Goal: Transaction & Acquisition: Purchase product/service

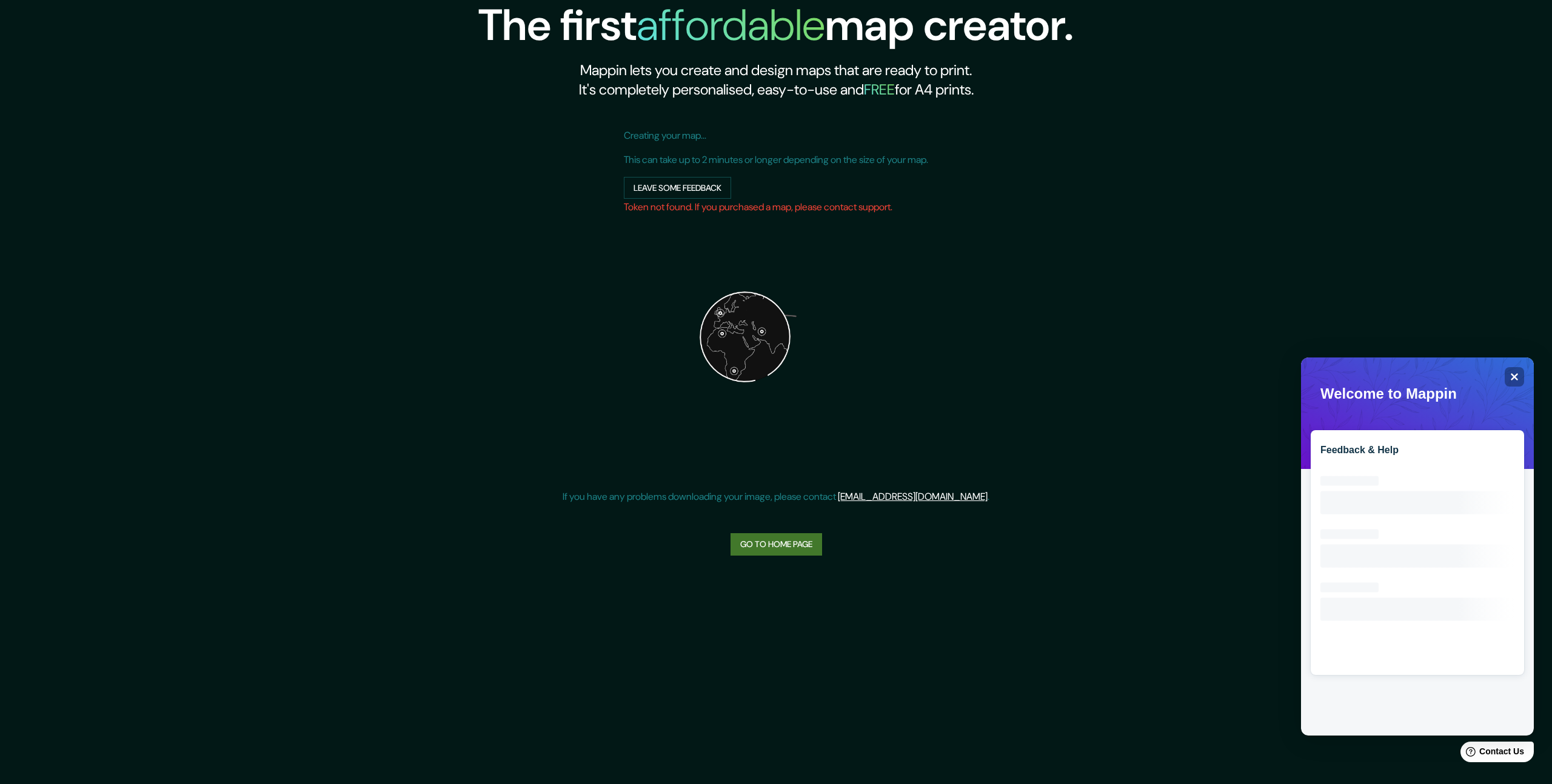
click at [788, 562] on div "The first affordable map creator. Mappin lets you create and design maps that a…" at bounding box center [776, 287] width 595 height 575
click at [790, 548] on link "Go to home page" at bounding box center [776, 544] width 91 height 23
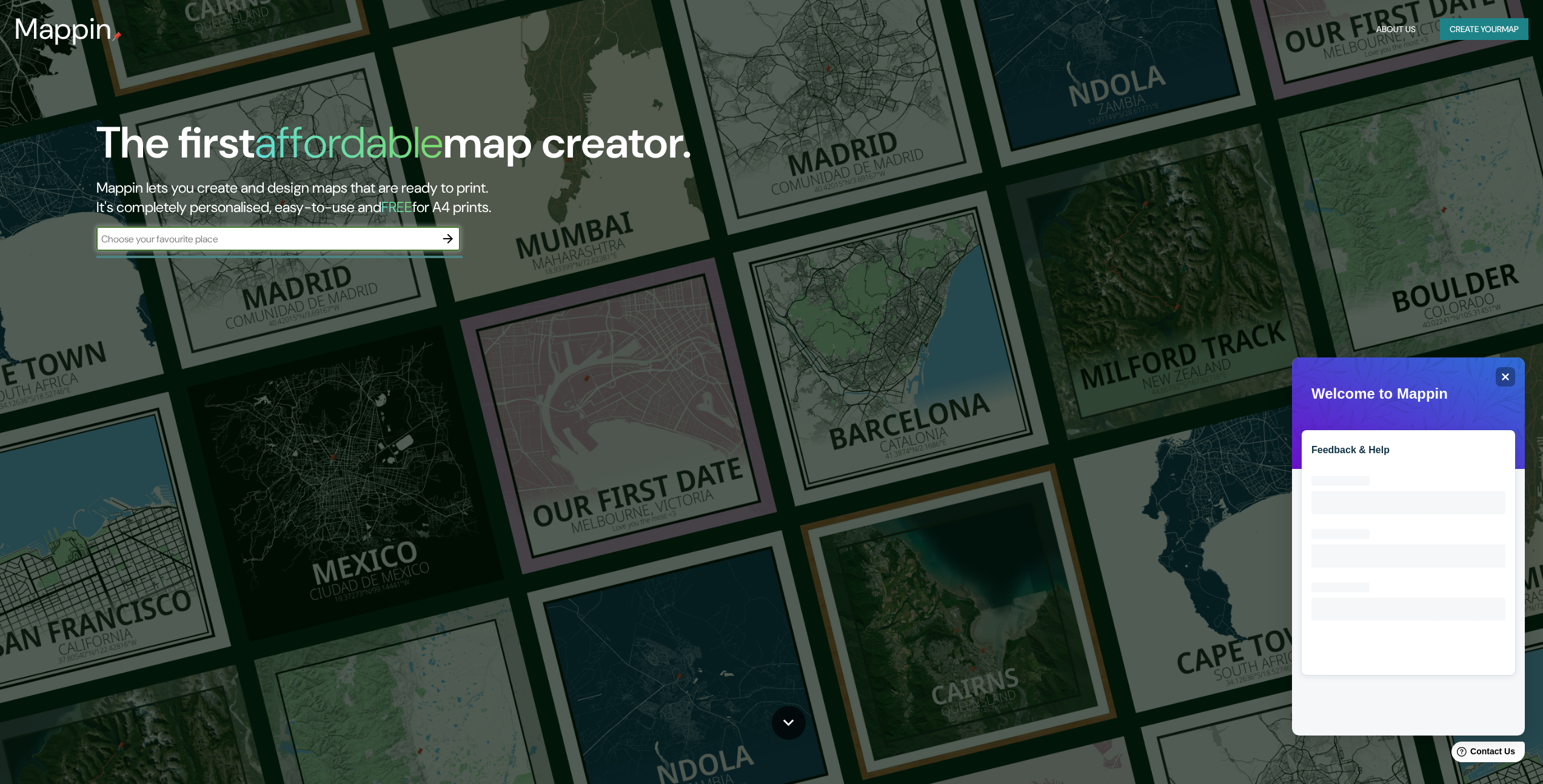
click at [314, 240] on input "text" at bounding box center [266, 239] width 339 height 14
type input "[GEOGRAPHIC_DATA]"
click at [451, 239] on icon "button" at bounding box center [448, 239] width 10 height 10
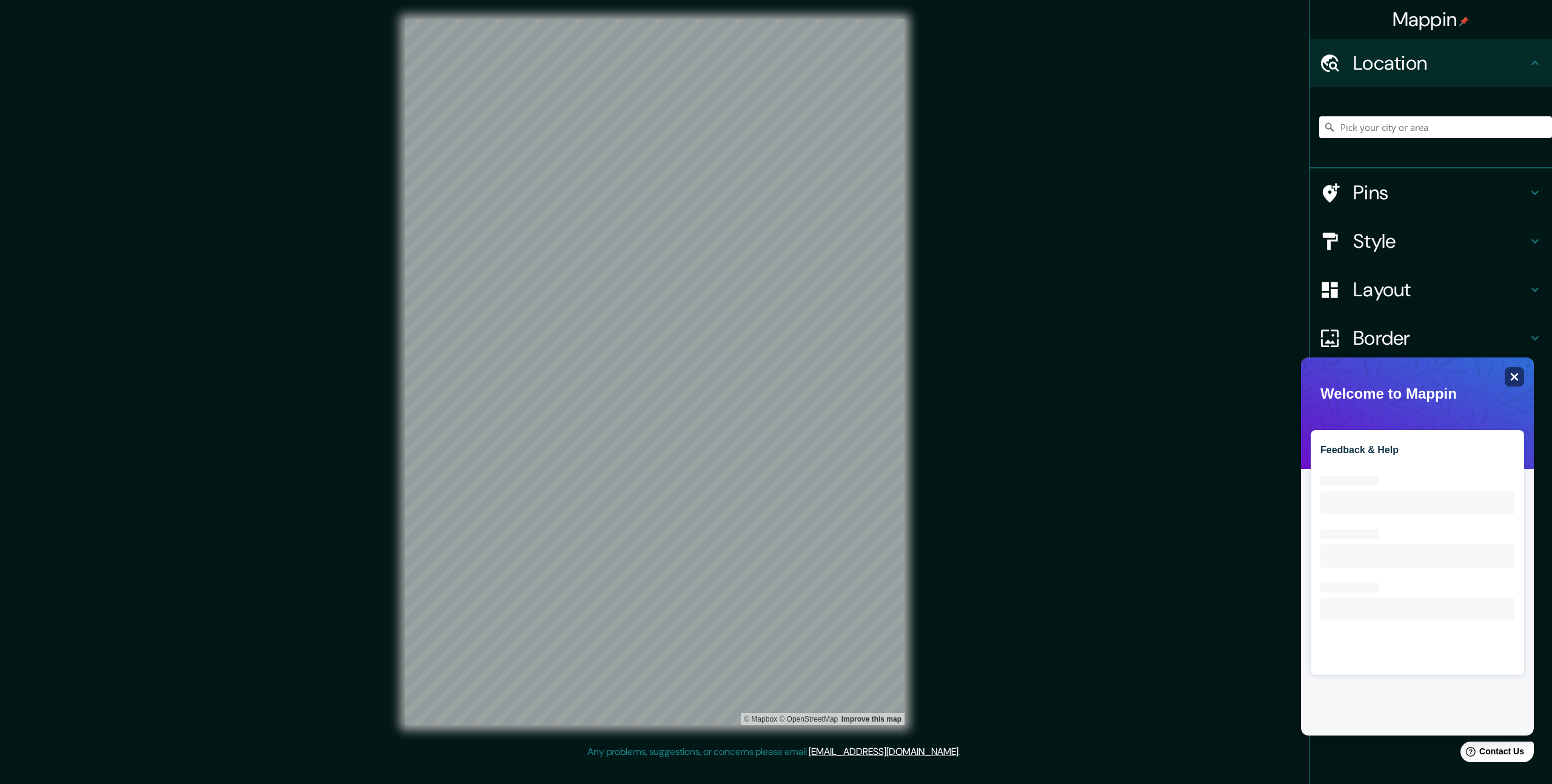
click at [1513, 378] on icon "Close" at bounding box center [1514, 377] width 8 height 8
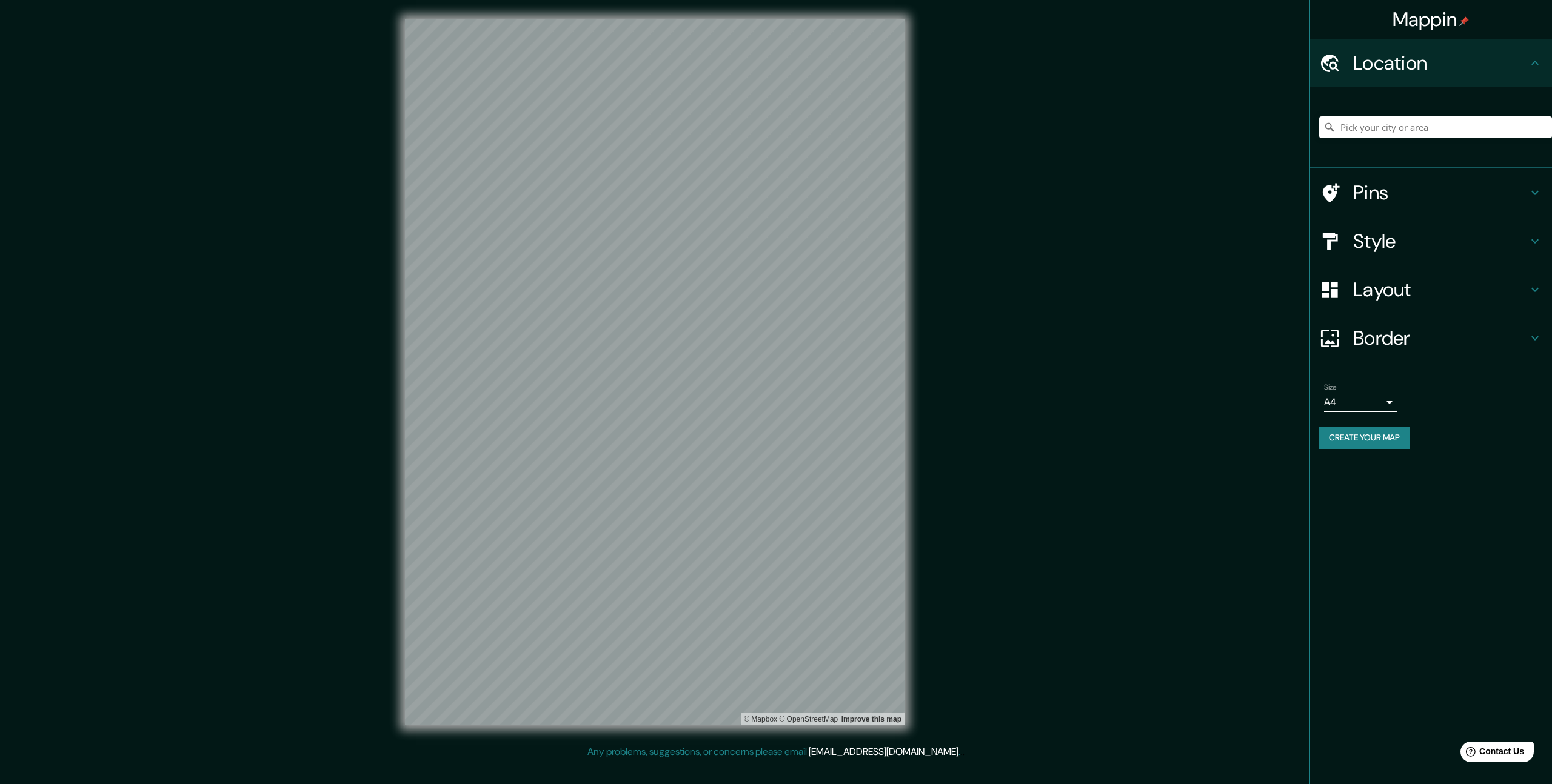
click at [1480, 294] on h4 "Layout" at bounding box center [1440, 290] width 174 height 25
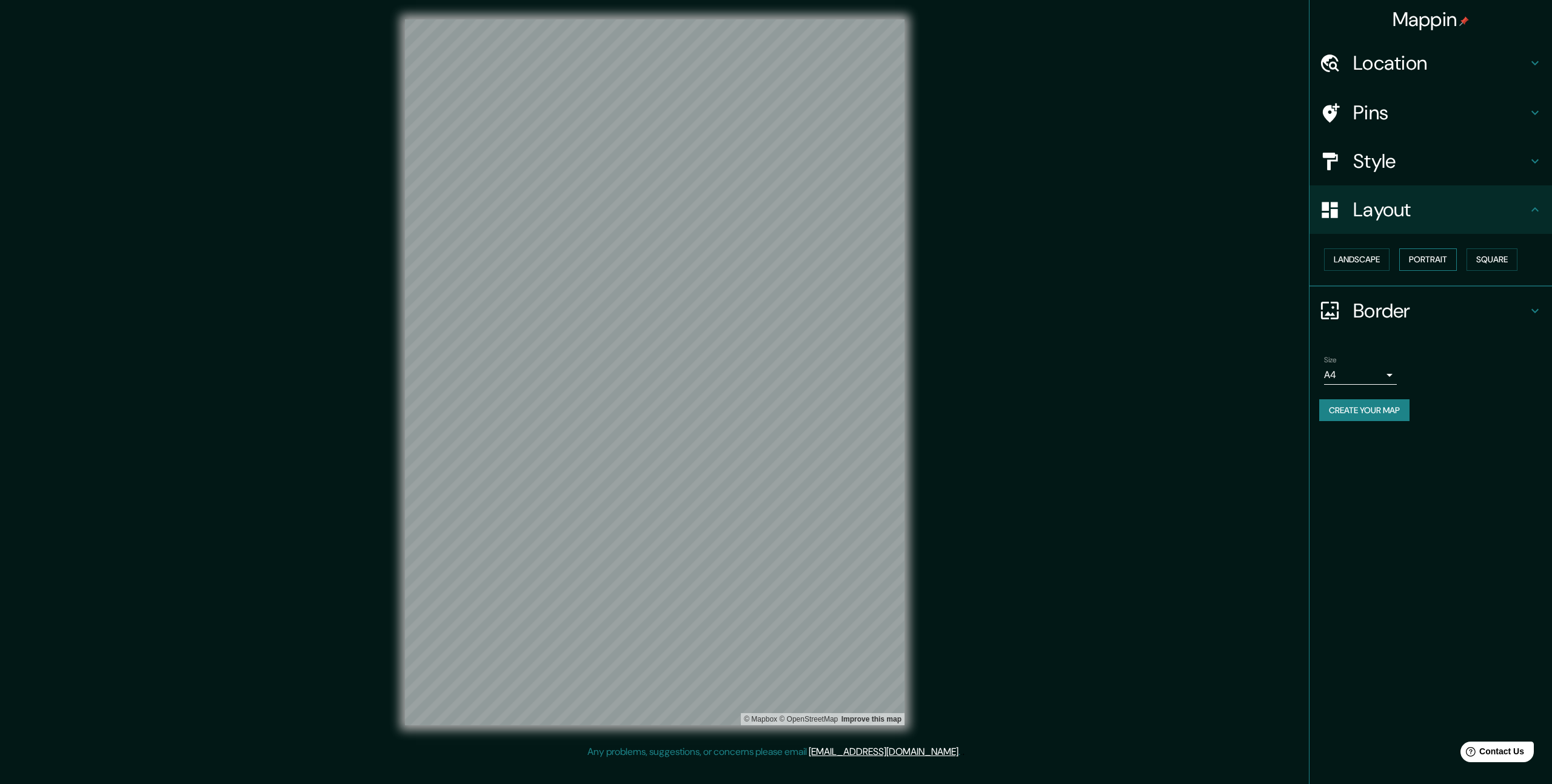
click at [1446, 261] on button "Portrait" at bounding box center [1428, 259] width 58 height 23
click at [1367, 265] on button "Landscape" at bounding box center [1356, 259] width 66 height 23
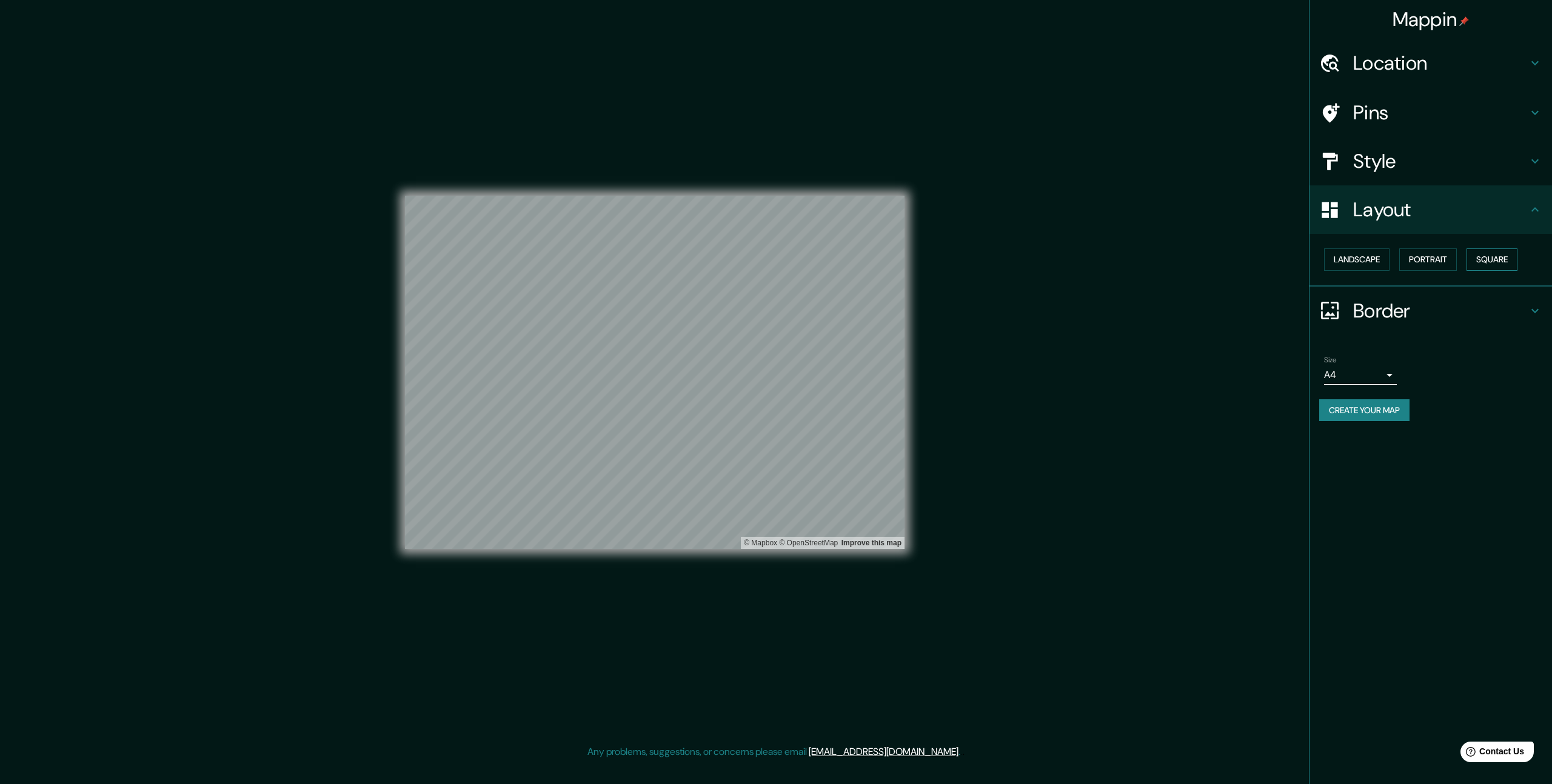
click at [1507, 259] on button "Square" at bounding box center [1491, 259] width 51 height 23
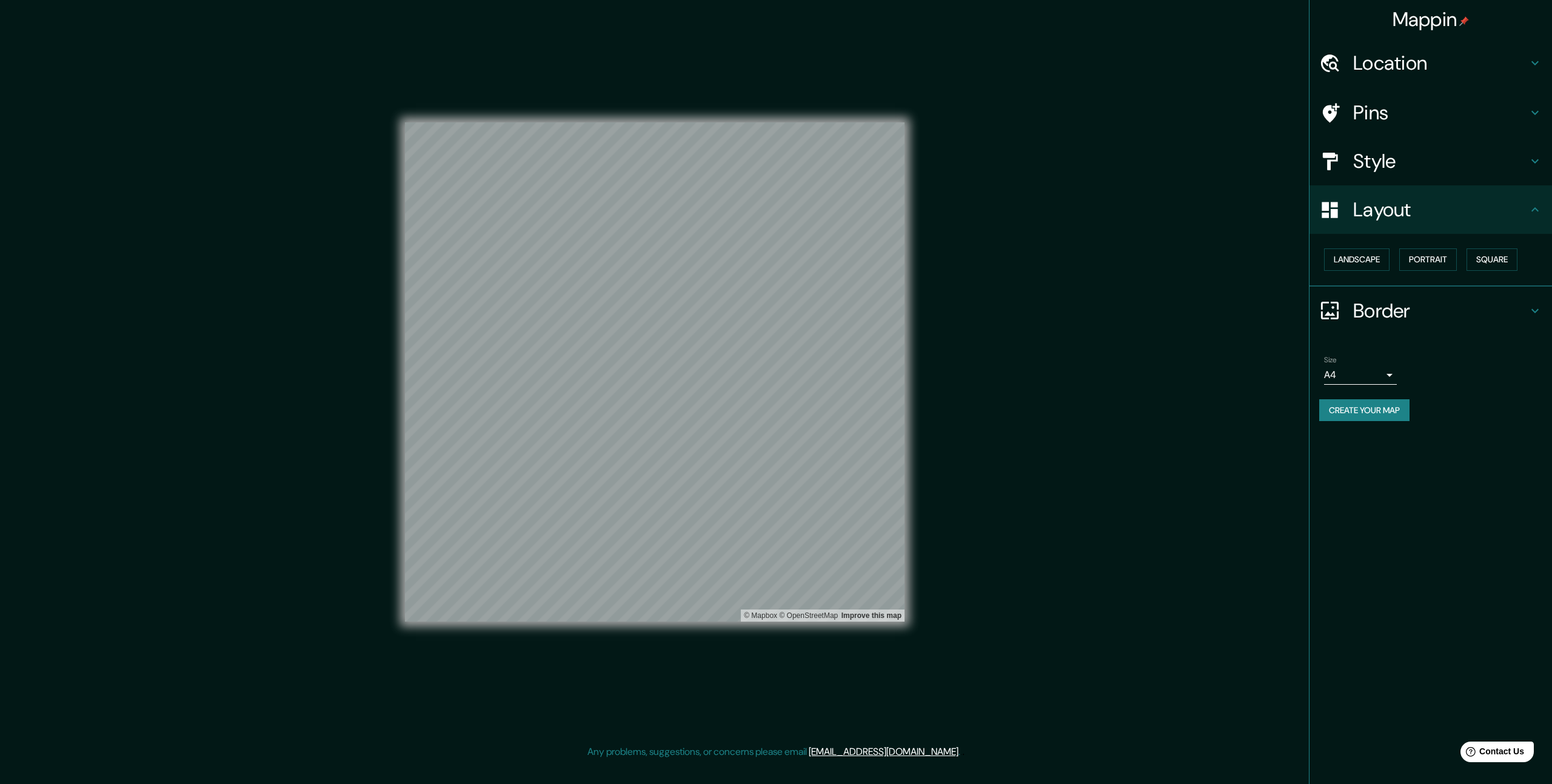
click at [1421, 170] on h4 "Style" at bounding box center [1440, 161] width 174 height 25
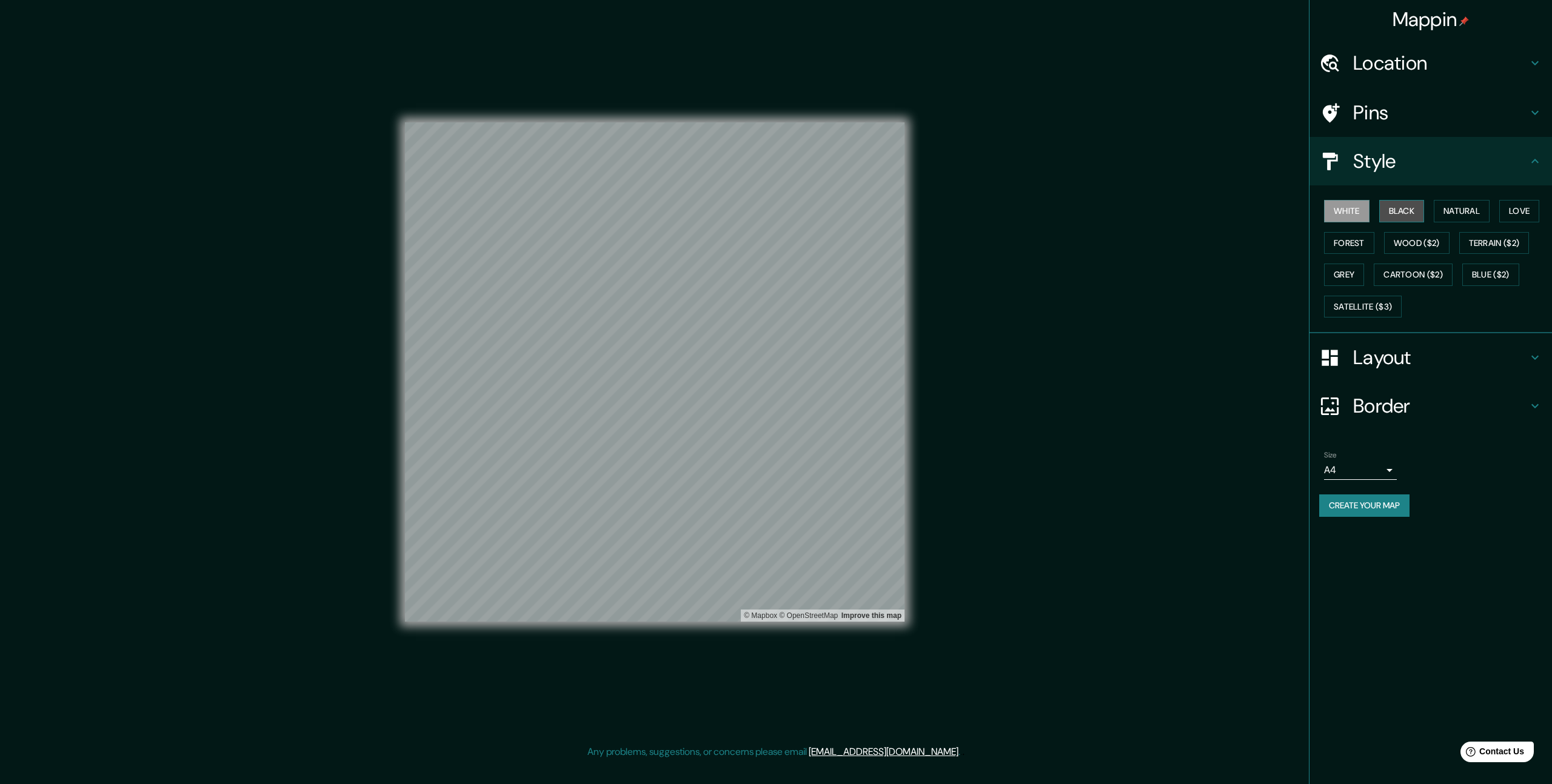
click at [1418, 213] on button "Black" at bounding box center [1402, 211] width 45 height 23
click at [1484, 214] on button "Natural" at bounding box center [1461, 211] width 56 height 23
click at [1510, 260] on div "White Black Natural Love Forest Wood ($2) Terrain ($2) Grey Cartoon ($2) Blue (…" at bounding box center [1435, 258] width 233 height 127
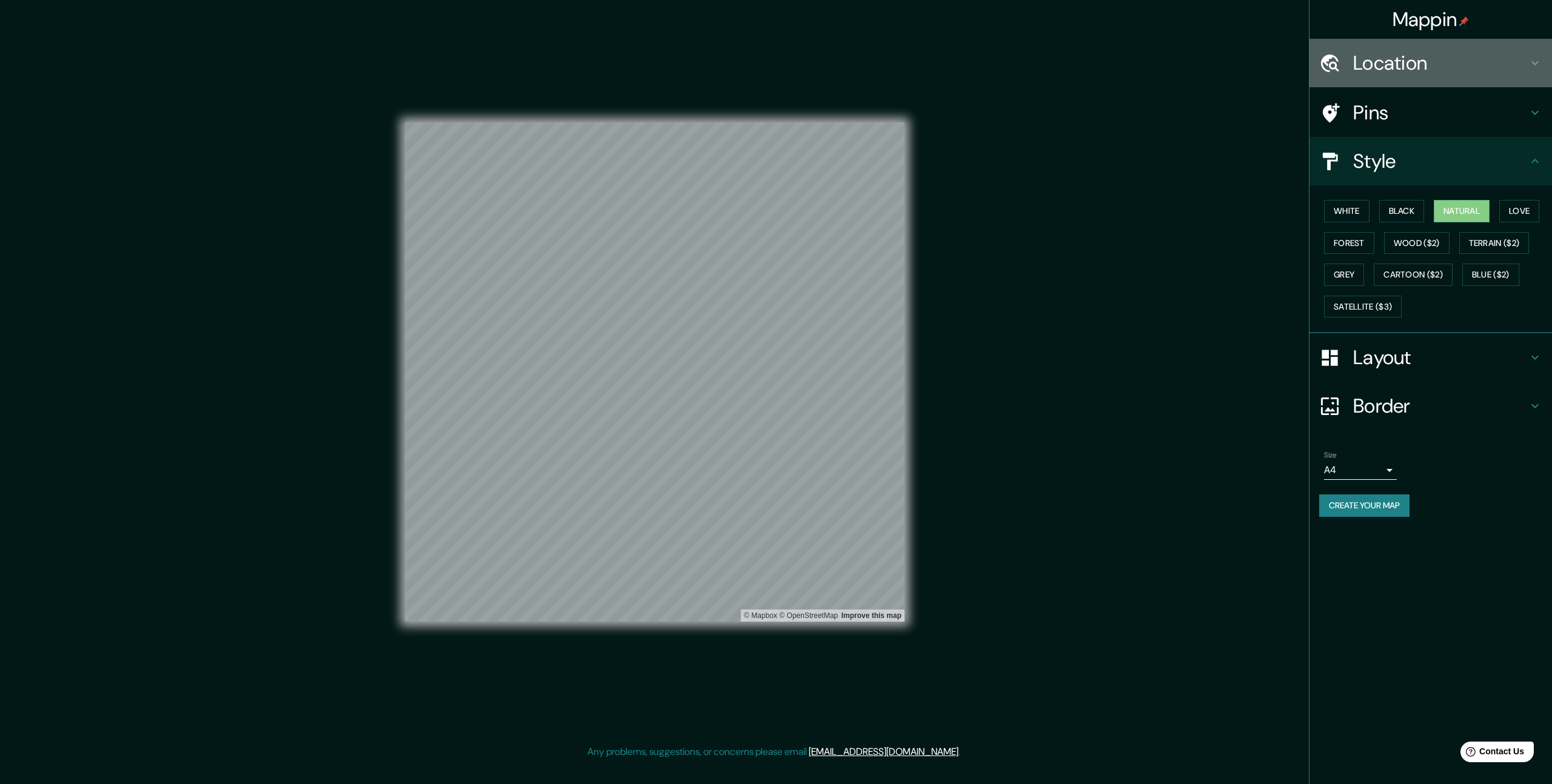
click at [1532, 60] on icon at bounding box center [1535, 63] width 15 height 15
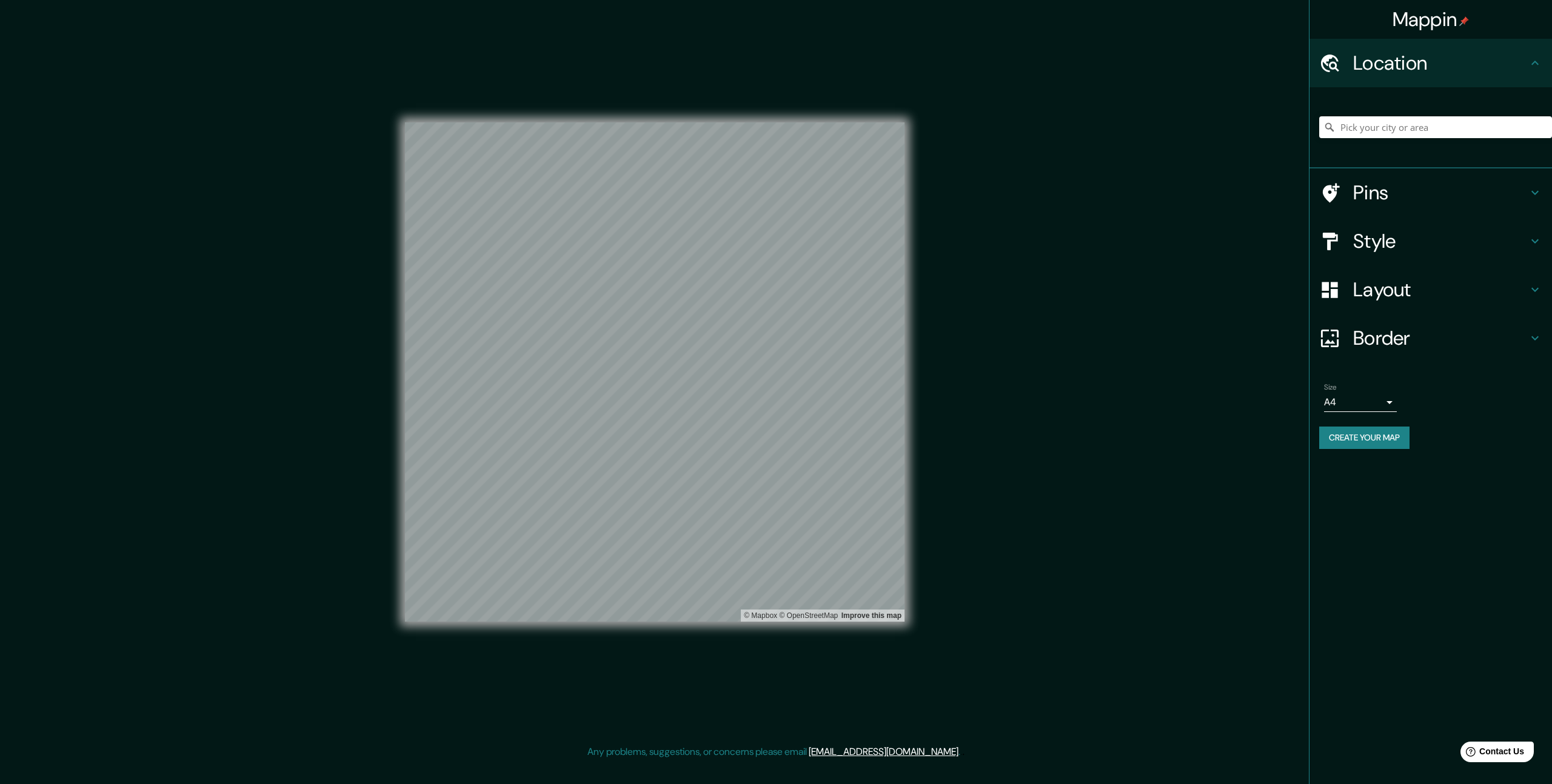
click at [1529, 196] on icon at bounding box center [1535, 193] width 15 height 15
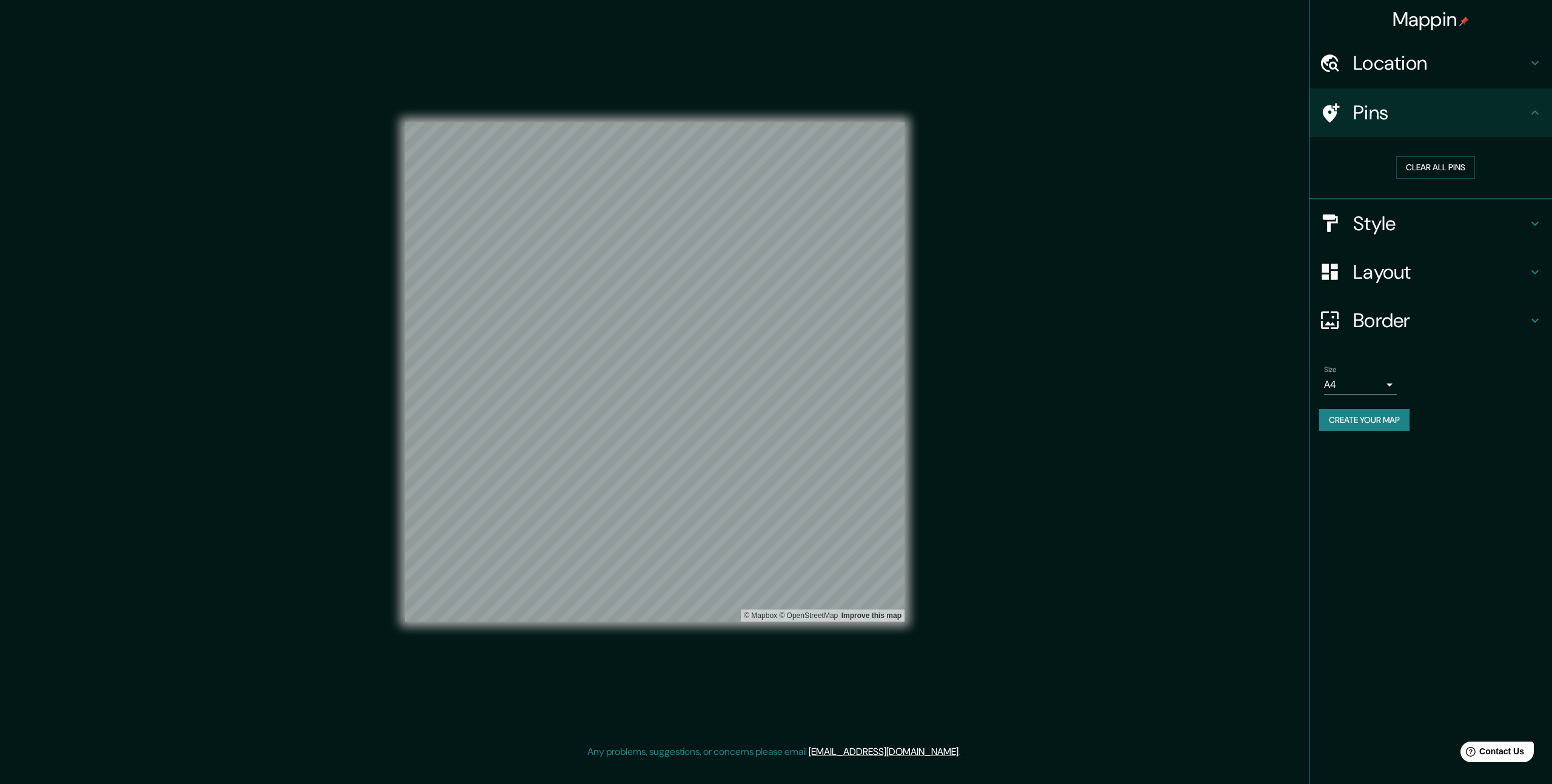
click at [1547, 225] on div "Style" at bounding box center [1430, 223] width 242 height 48
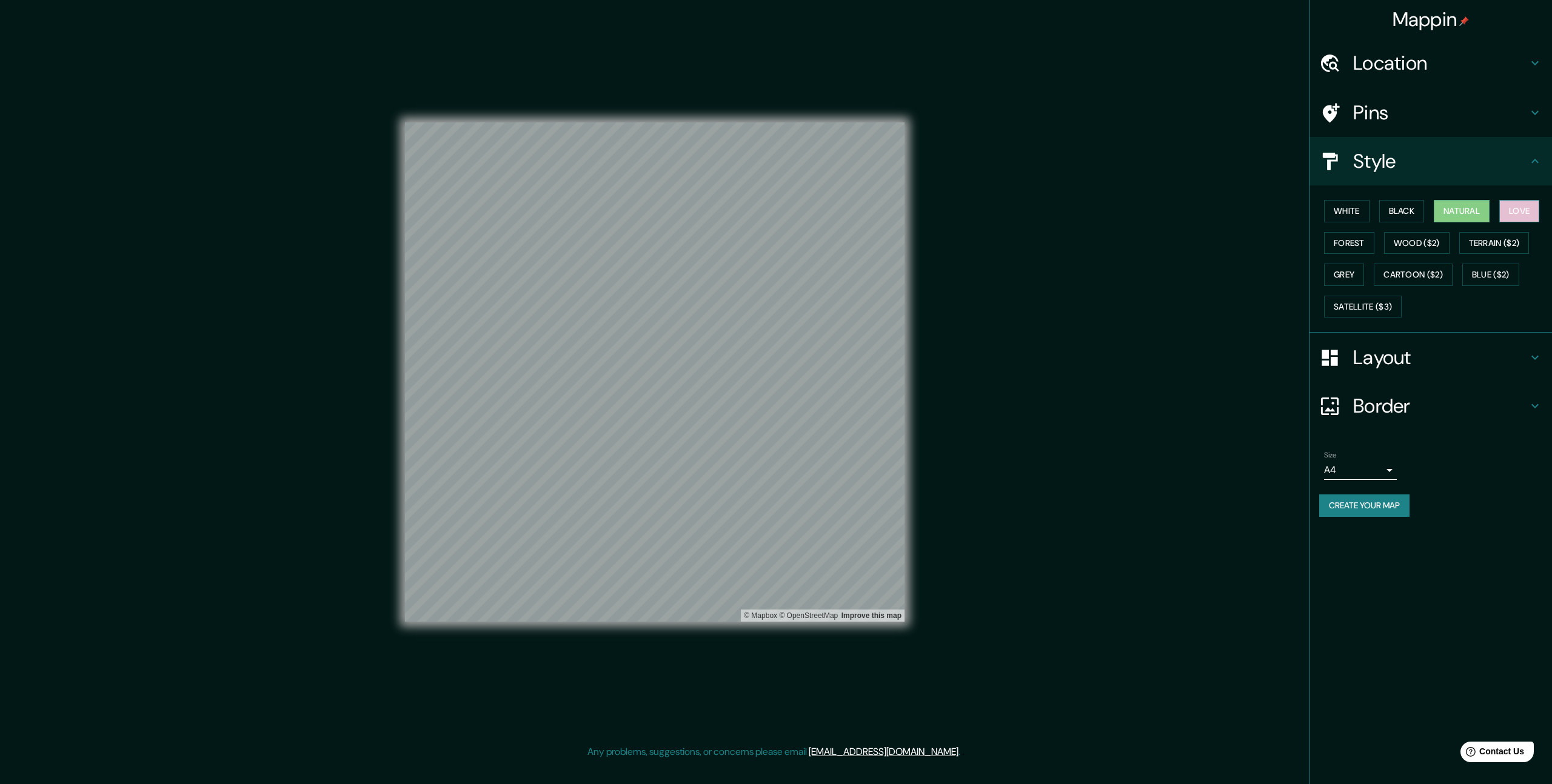
click at [1537, 216] on button "Love" at bounding box center [1519, 211] width 40 height 23
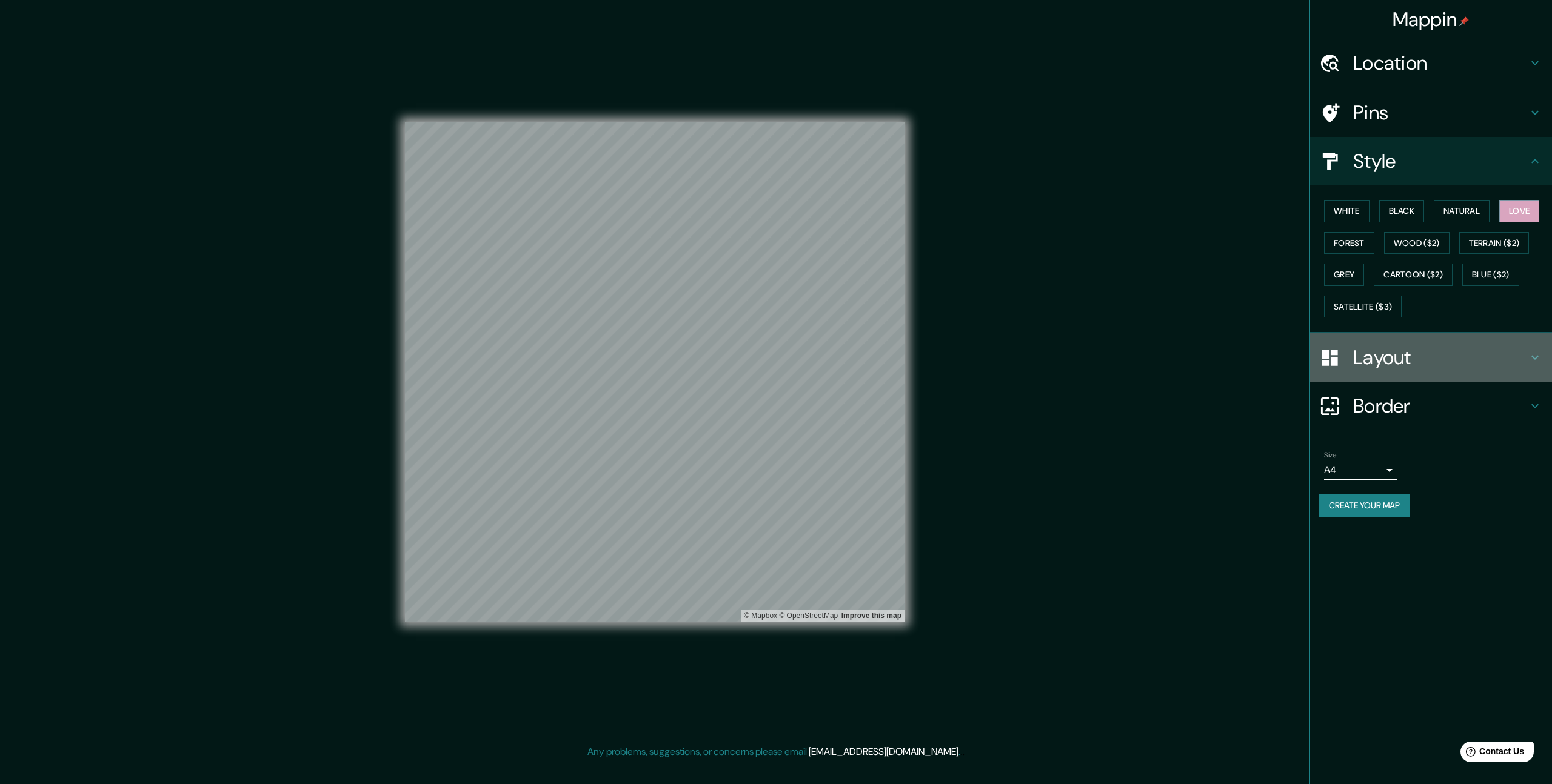
click at [1429, 358] on h4 "Layout" at bounding box center [1440, 358] width 174 height 25
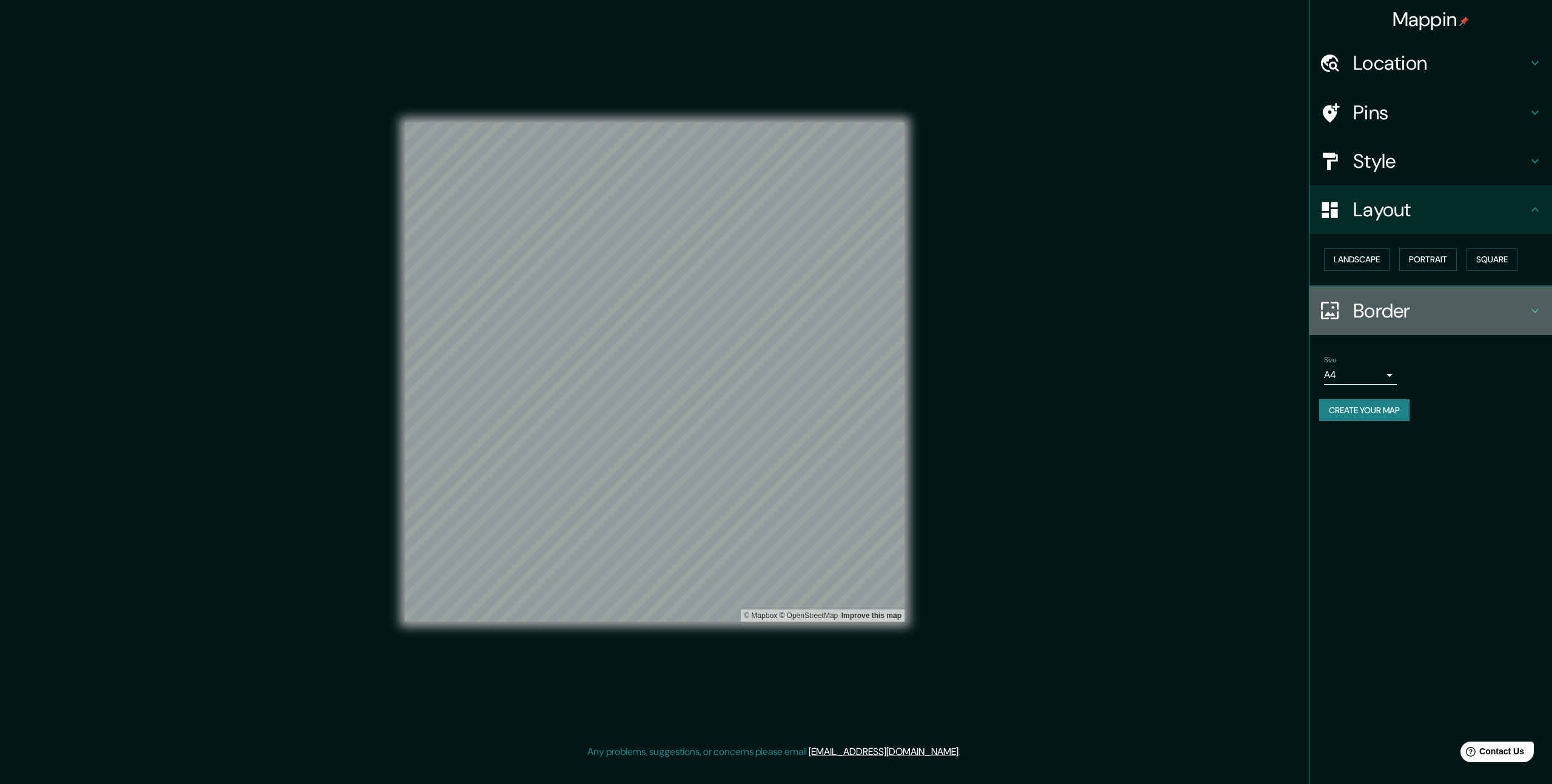
click at [1445, 314] on h4 "Border" at bounding box center [1440, 311] width 174 height 25
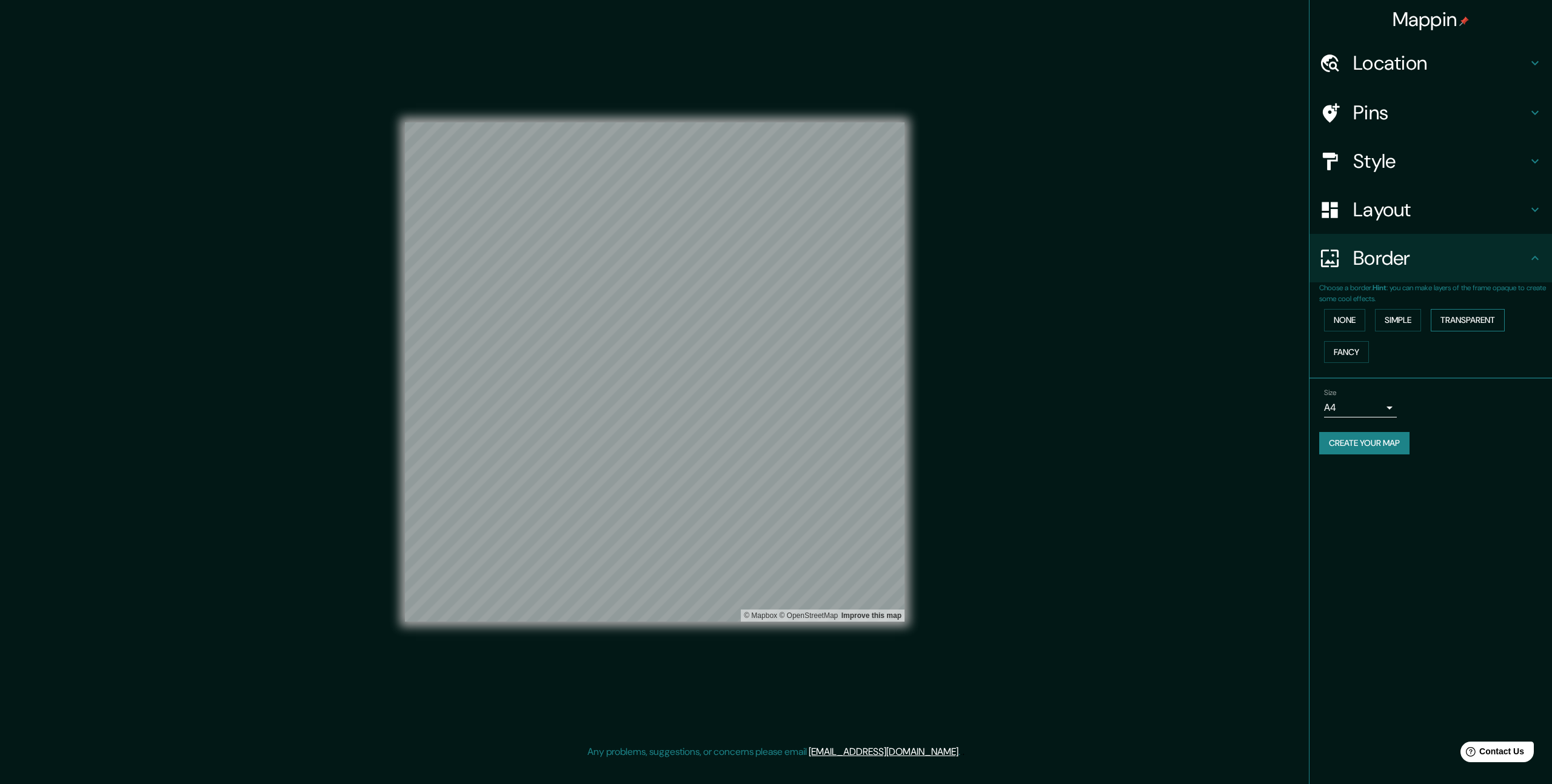
click at [1448, 328] on button "Transparent" at bounding box center [1467, 320] width 74 height 23
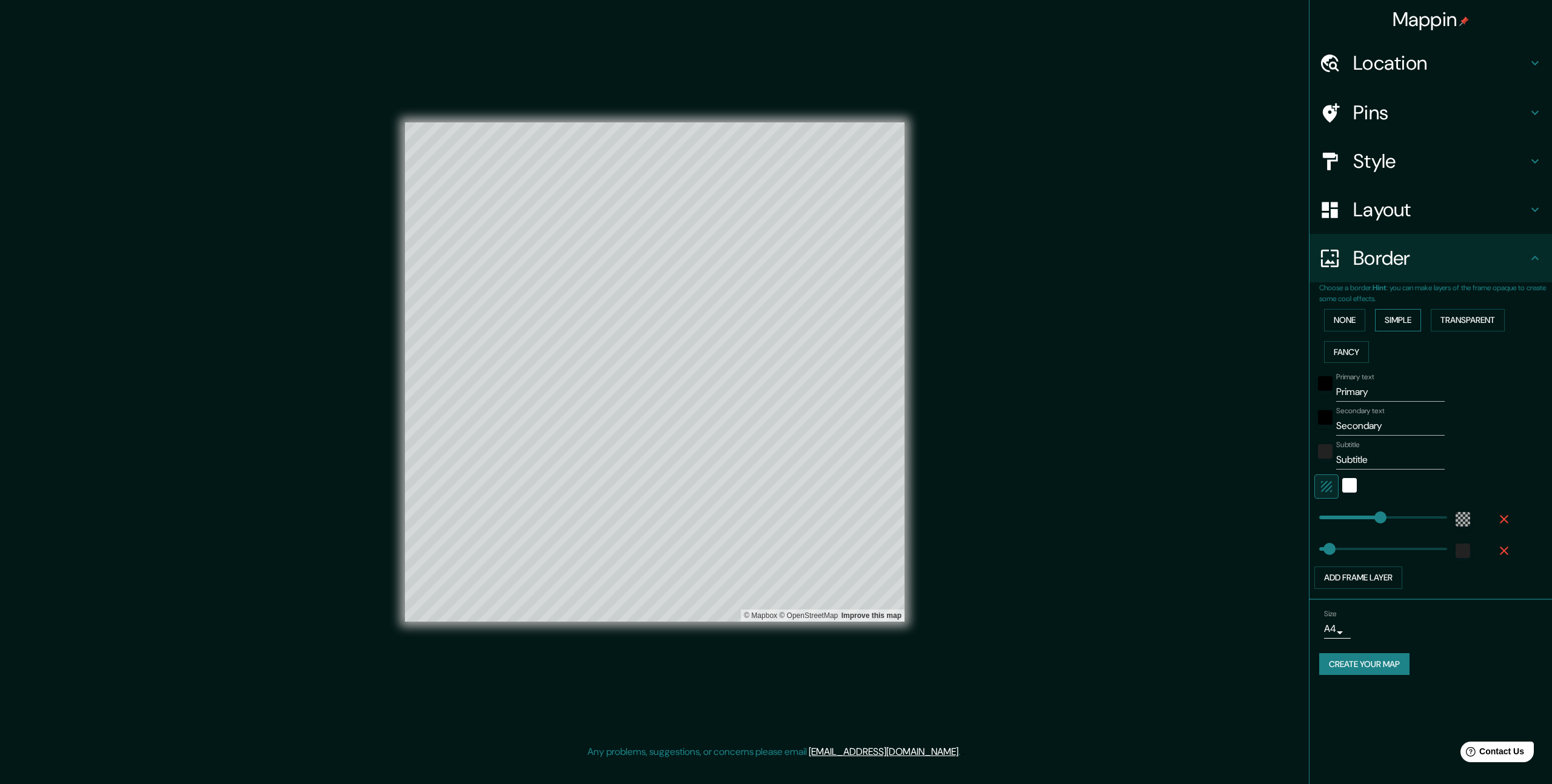
click at [1399, 319] on button "Simple" at bounding box center [1397, 320] width 46 height 23
click at [1424, 322] on div "None Simple Transparent Fancy" at bounding box center [1435, 336] width 233 height 64
click at [1497, 323] on button "Transparent" at bounding box center [1467, 320] width 74 height 23
click at [1359, 348] on button "Fancy" at bounding box center [1346, 352] width 45 height 23
click at [1352, 332] on div "None Simple Transparent Fancy" at bounding box center [1435, 336] width 233 height 64
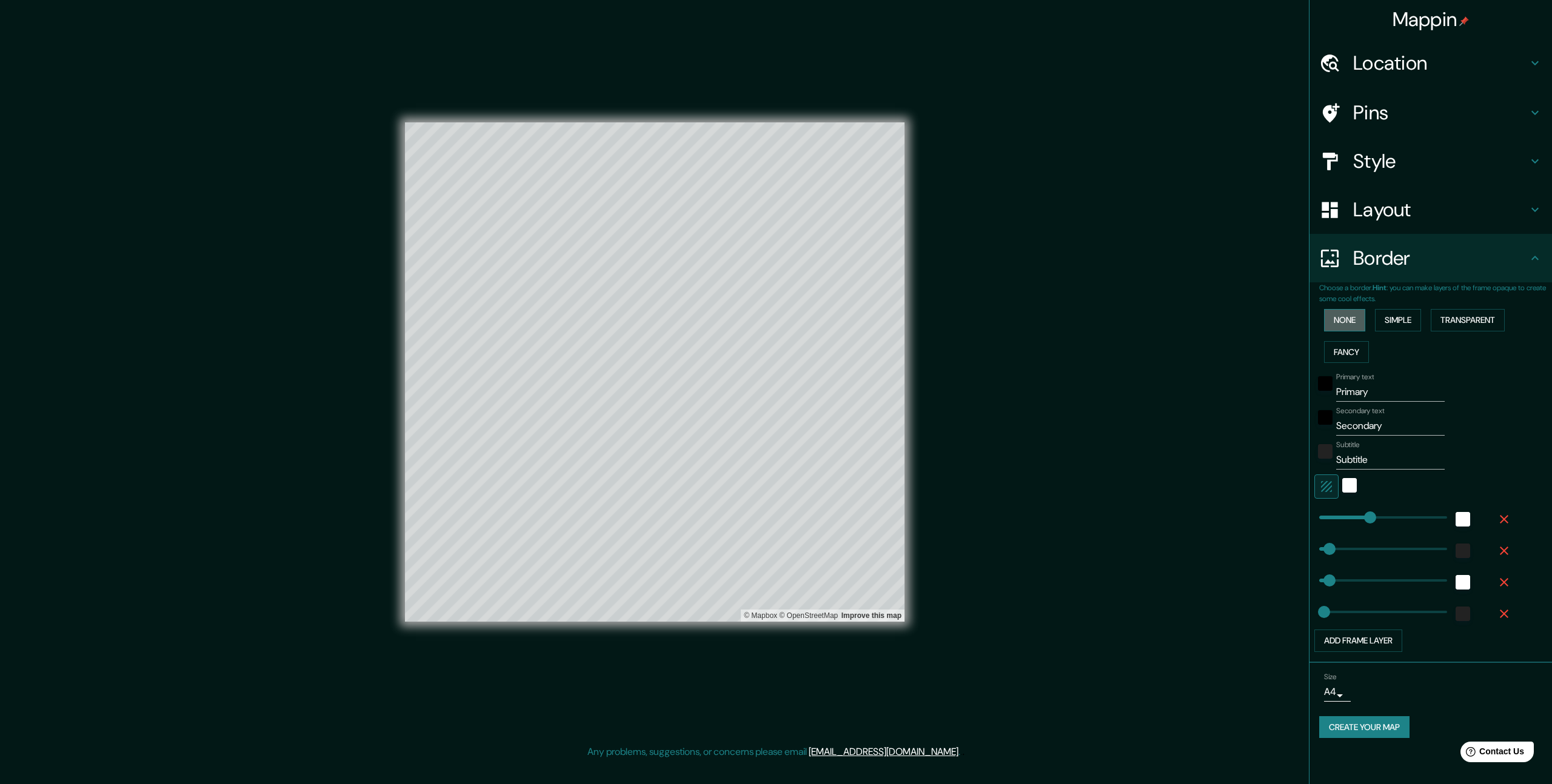
click at [1340, 321] on button "None" at bounding box center [1344, 320] width 41 height 23
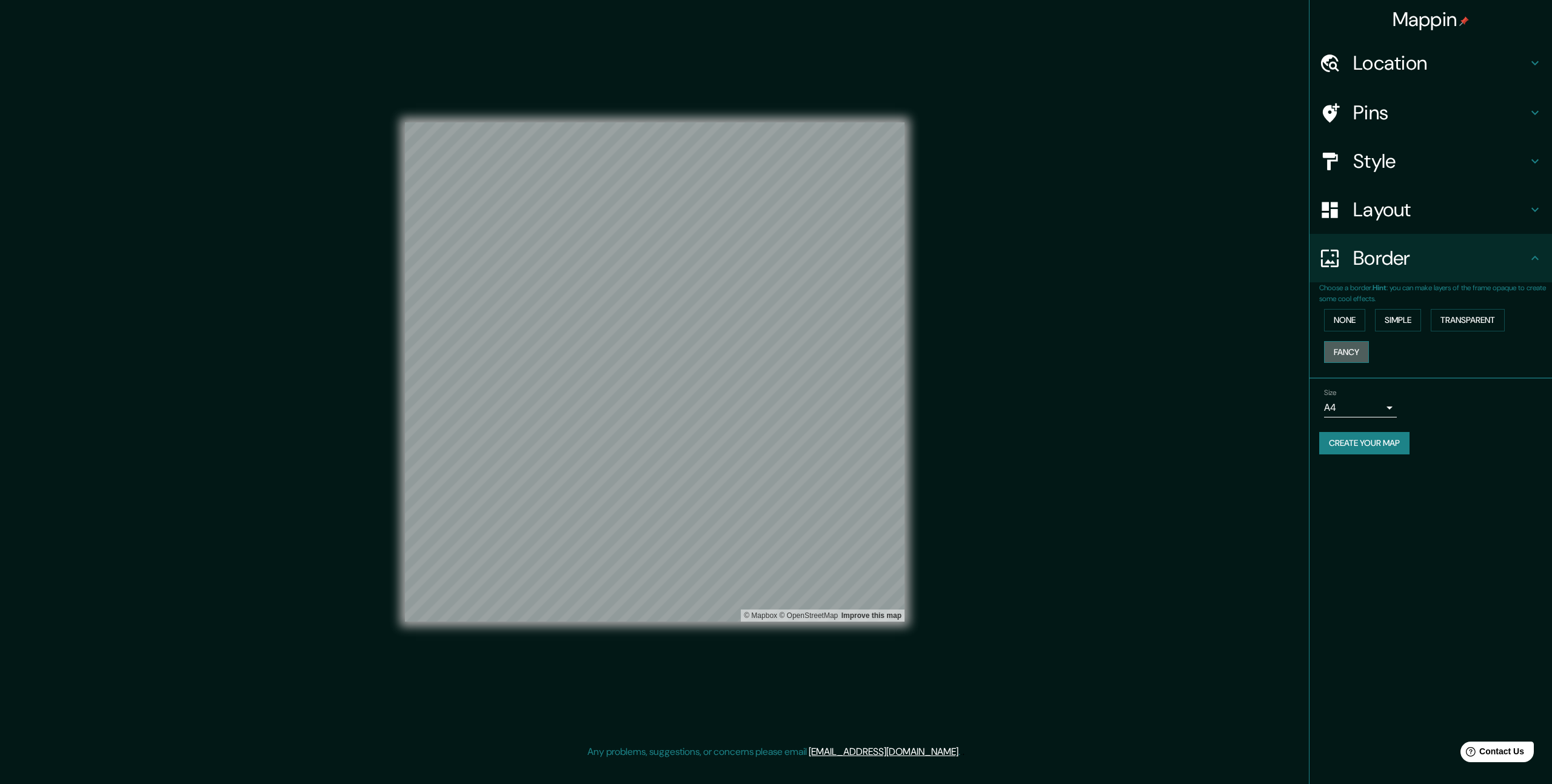
click at [1346, 344] on button "Fancy" at bounding box center [1346, 352] width 45 height 23
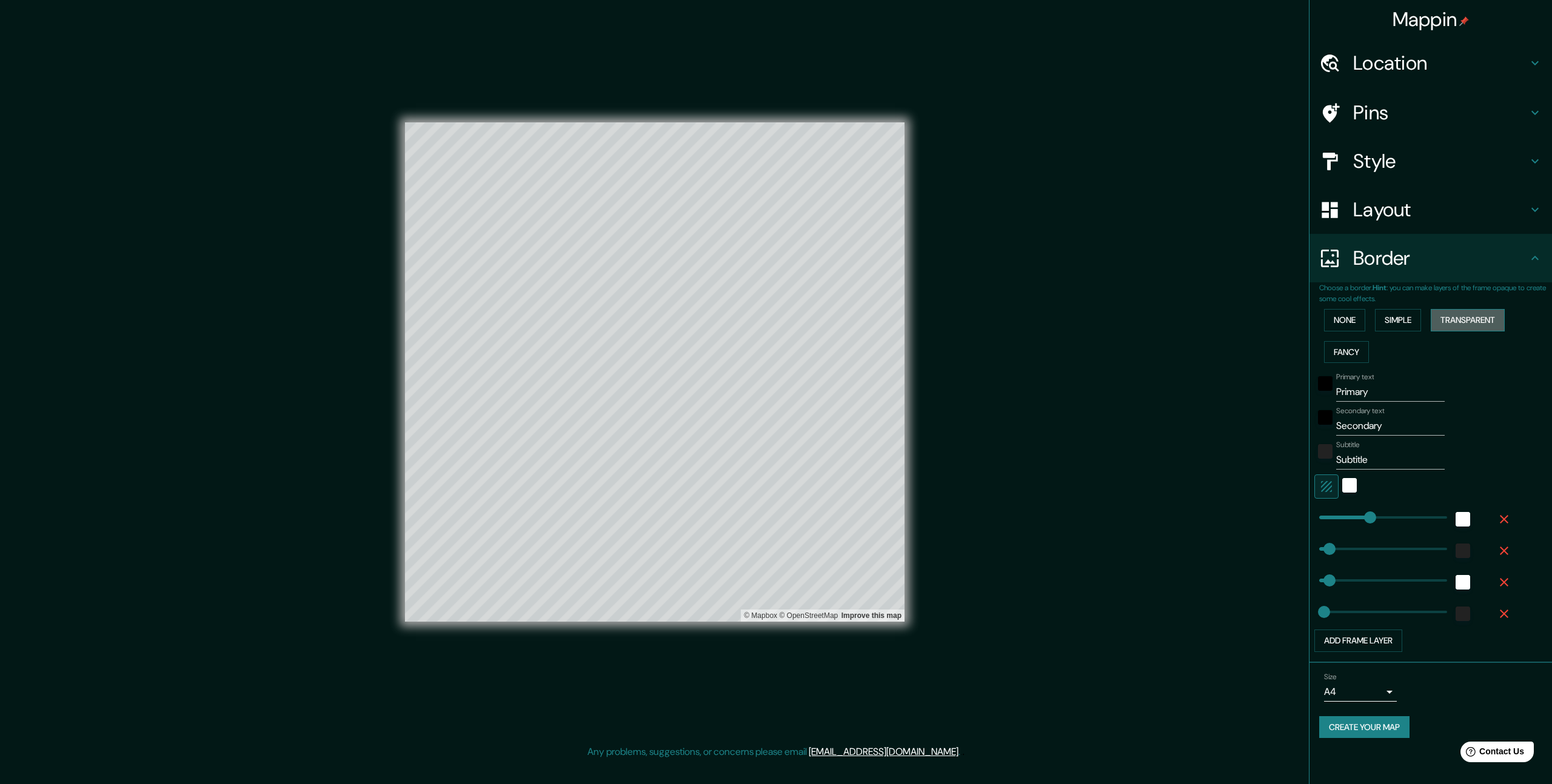
click at [1457, 317] on button "Transparent" at bounding box center [1467, 320] width 74 height 23
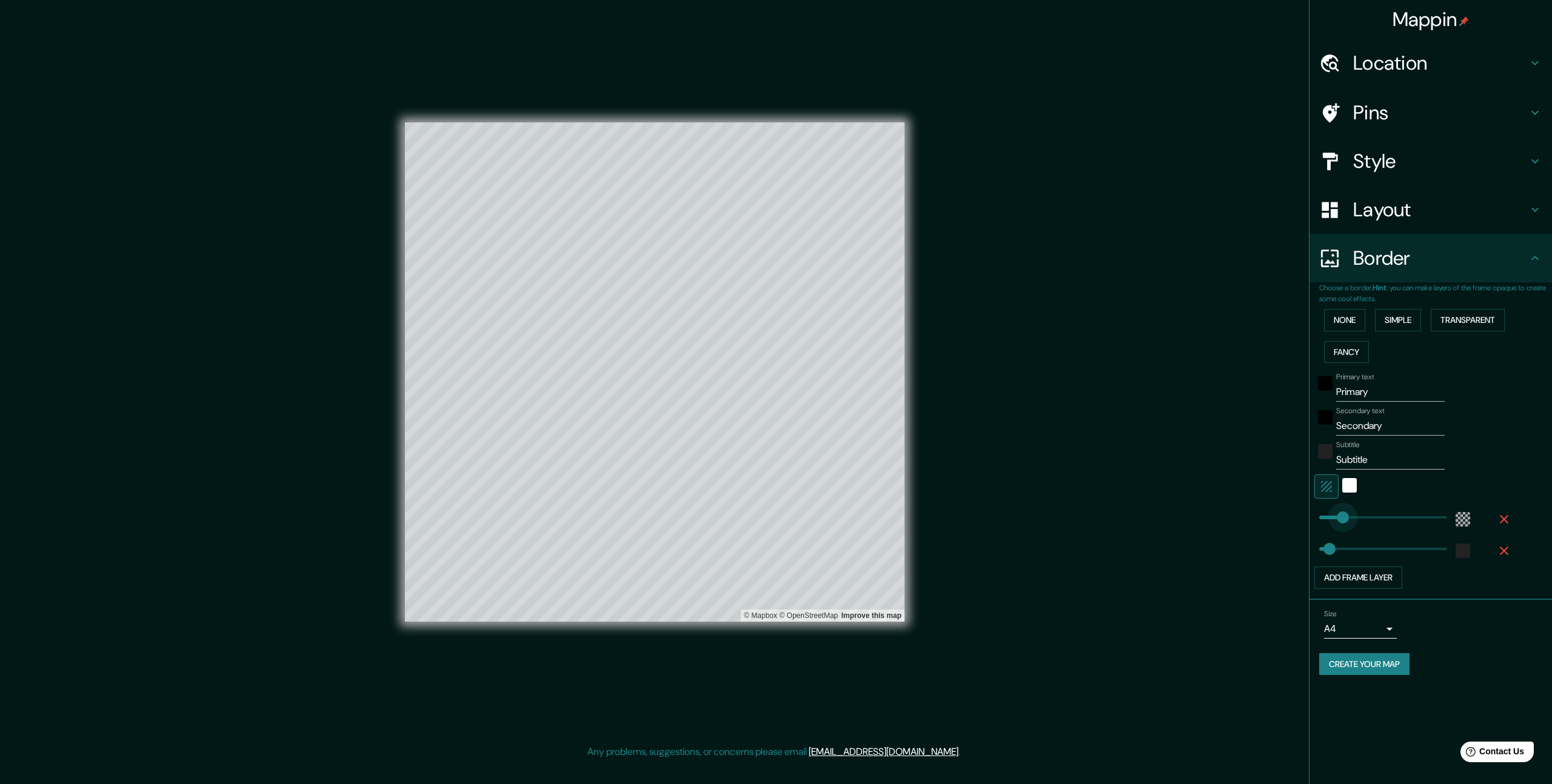
type input "0"
drag, startPoint x: 1380, startPoint y: 519, endPoint x: 1315, endPoint y: 522, distance: 65.1
type input "66"
type input "579"
drag, startPoint x: 1322, startPoint y: 520, endPoint x: 1409, endPoint y: 518, distance: 87.0
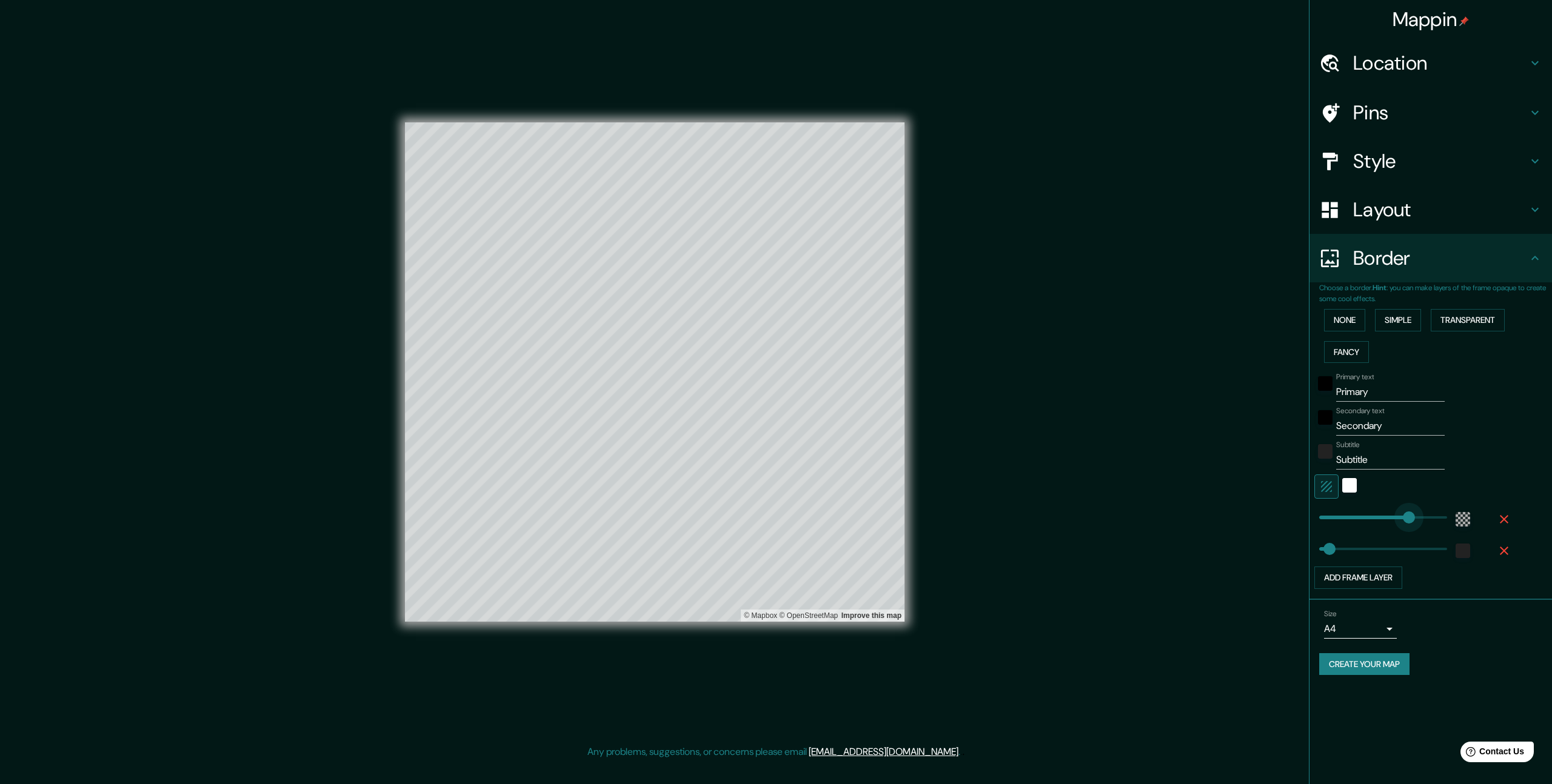
type input "66"
type input "98"
drag, startPoint x: 1410, startPoint y: 518, endPoint x: 1334, endPoint y: 520, distance: 76.0
type input "66"
type input "145"
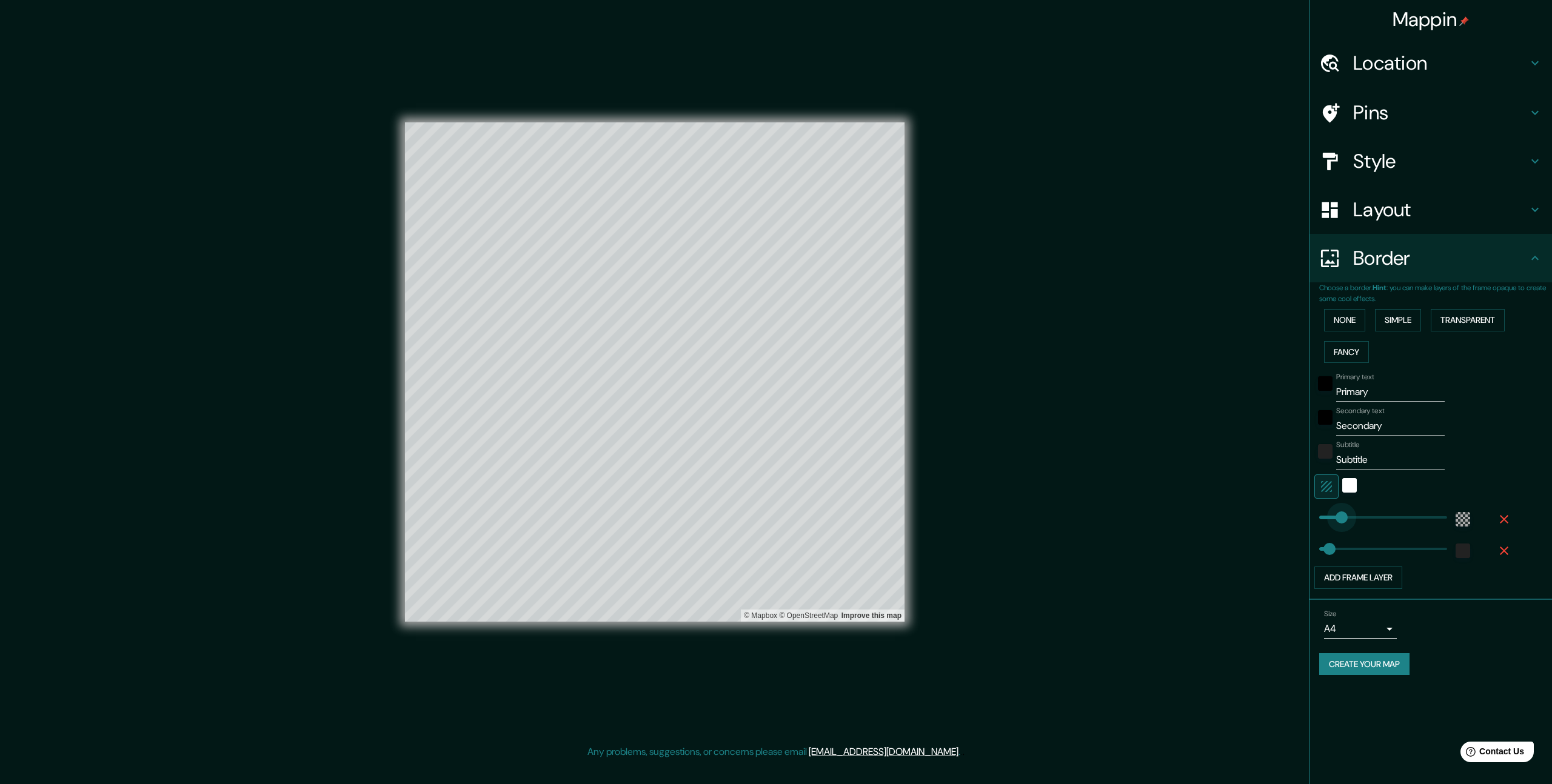
drag, startPoint x: 1334, startPoint y: 520, endPoint x: 1342, endPoint y: 521, distance: 8.1
type input "66"
type input "184"
type input "66"
type input "219"
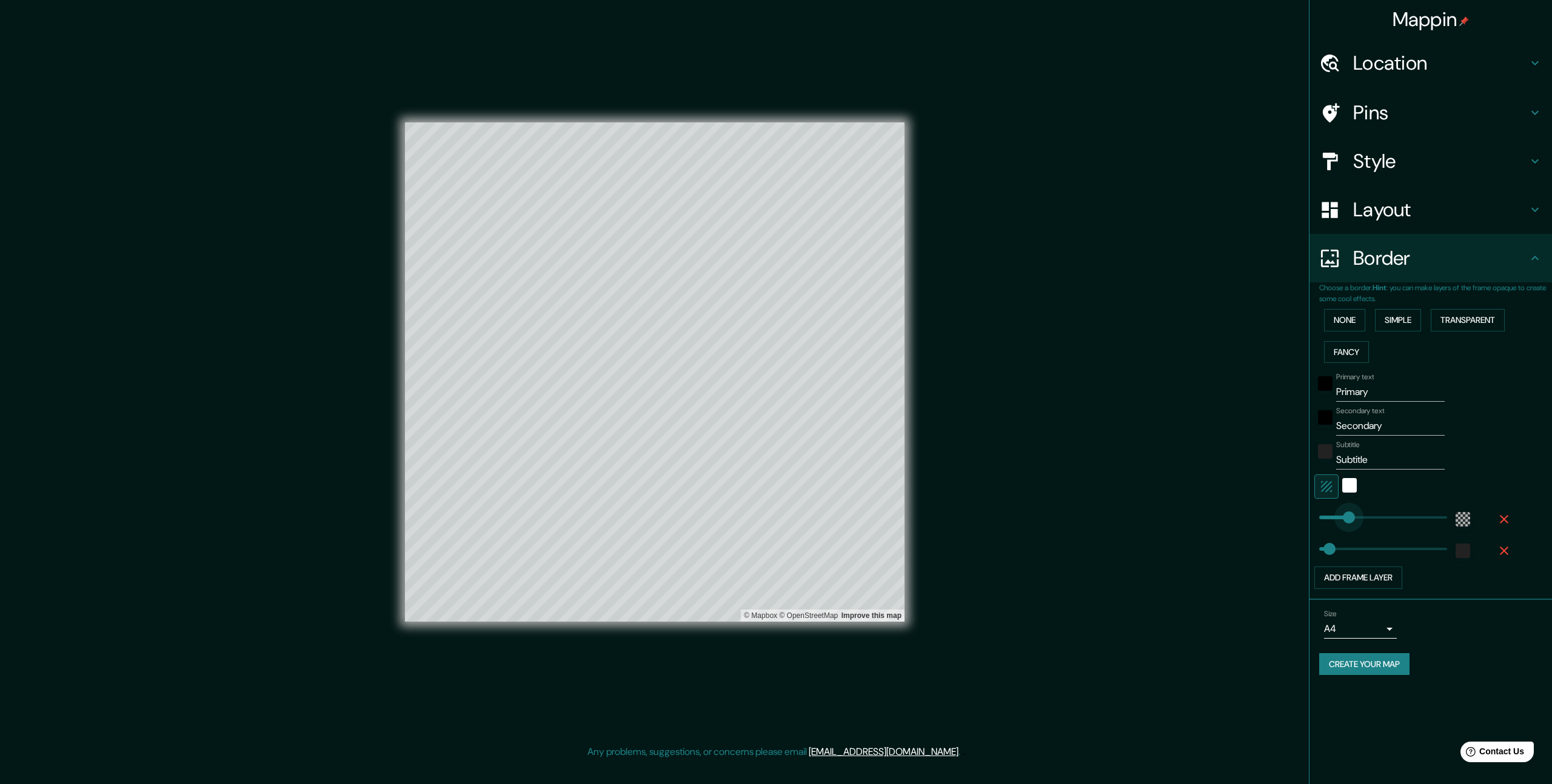
type input "66"
click at [1392, 630] on body "Mappin Location Pins Style Layout Border Choose a border. Hint : you can make l…" at bounding box center [776, 392] width 1552 height 784
click at [1362, 674] on li "A3" at bounding box center [1360, 677] width 73 height 22
type input "a4"
click at [1453, 207] on h4 "Layout" at bounding box center [1440, 210] width 174 height 25
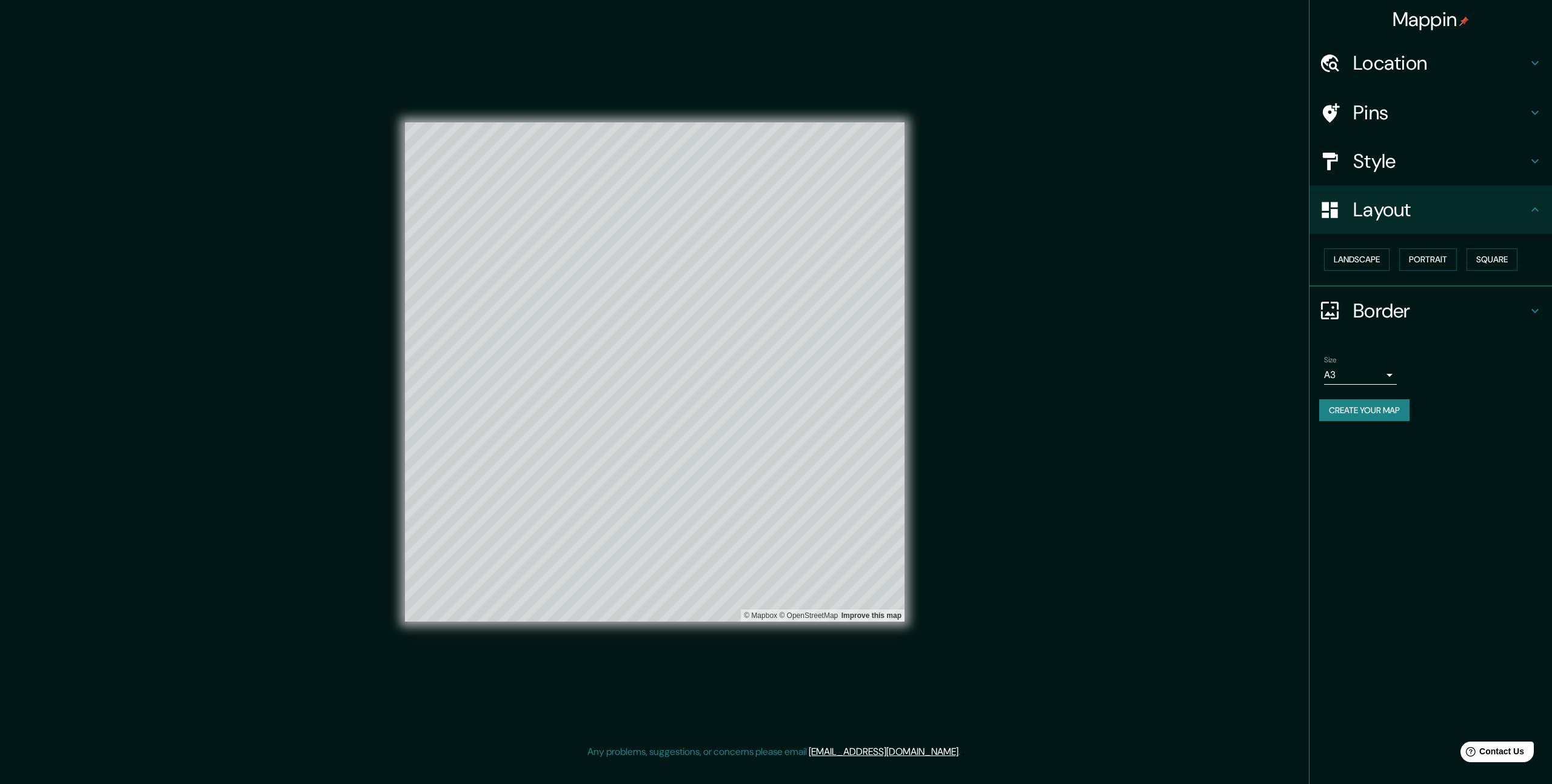
click at [1451, 166] on h4 "Style" at bounding box center [1440, 161] width 174 height 25
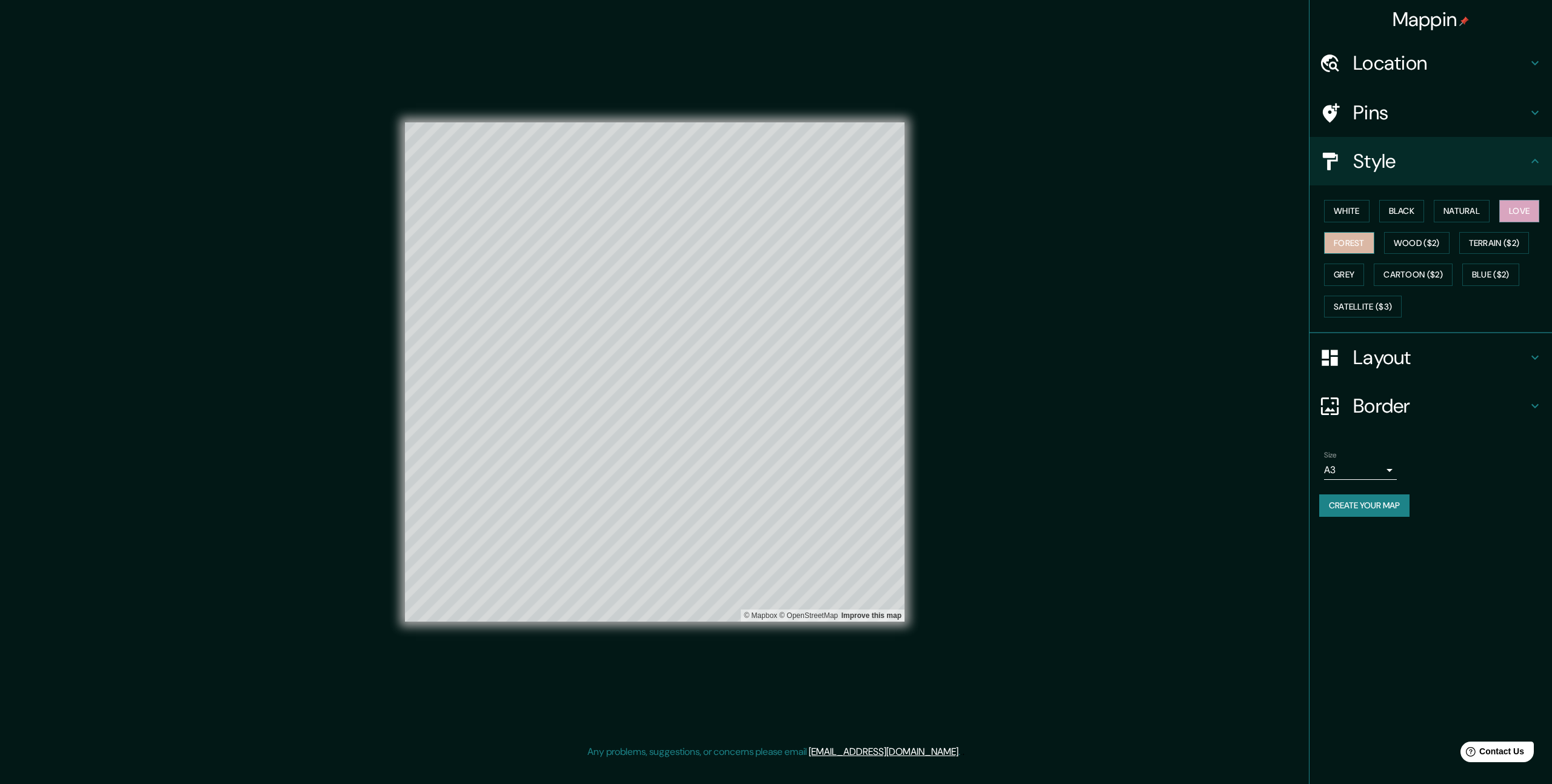
click at [1364, 247] on button "Forest" at bounding box center [1349, 243] width 50 height 23
click at [1466, 353] on h4 "Layout" at bounding box center [1440, 358] width 174 height 25
type input "66"
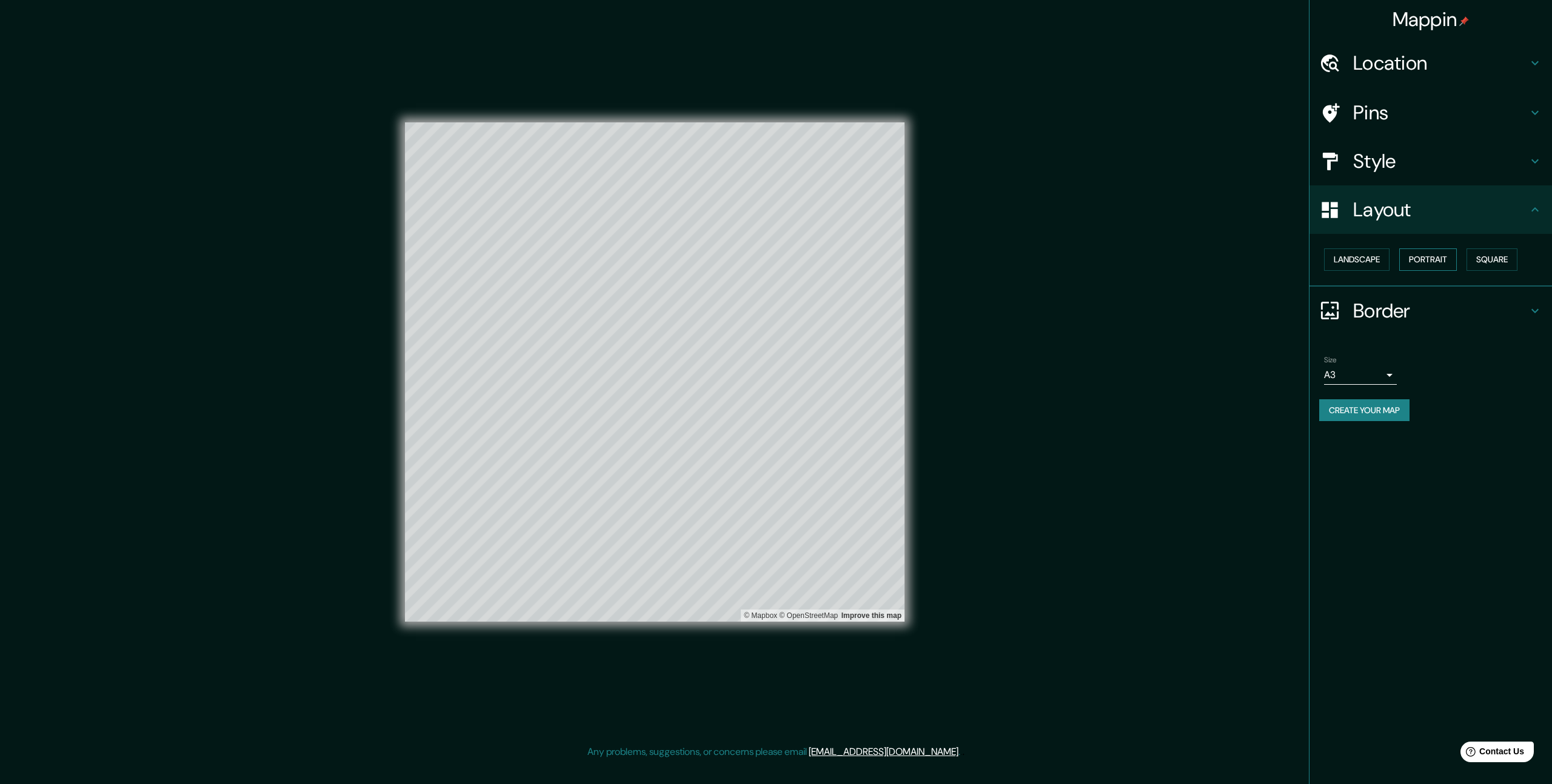
click at [1419, 258] on button "Portrait" at bounding box center [1428, 259] width 58 height 23
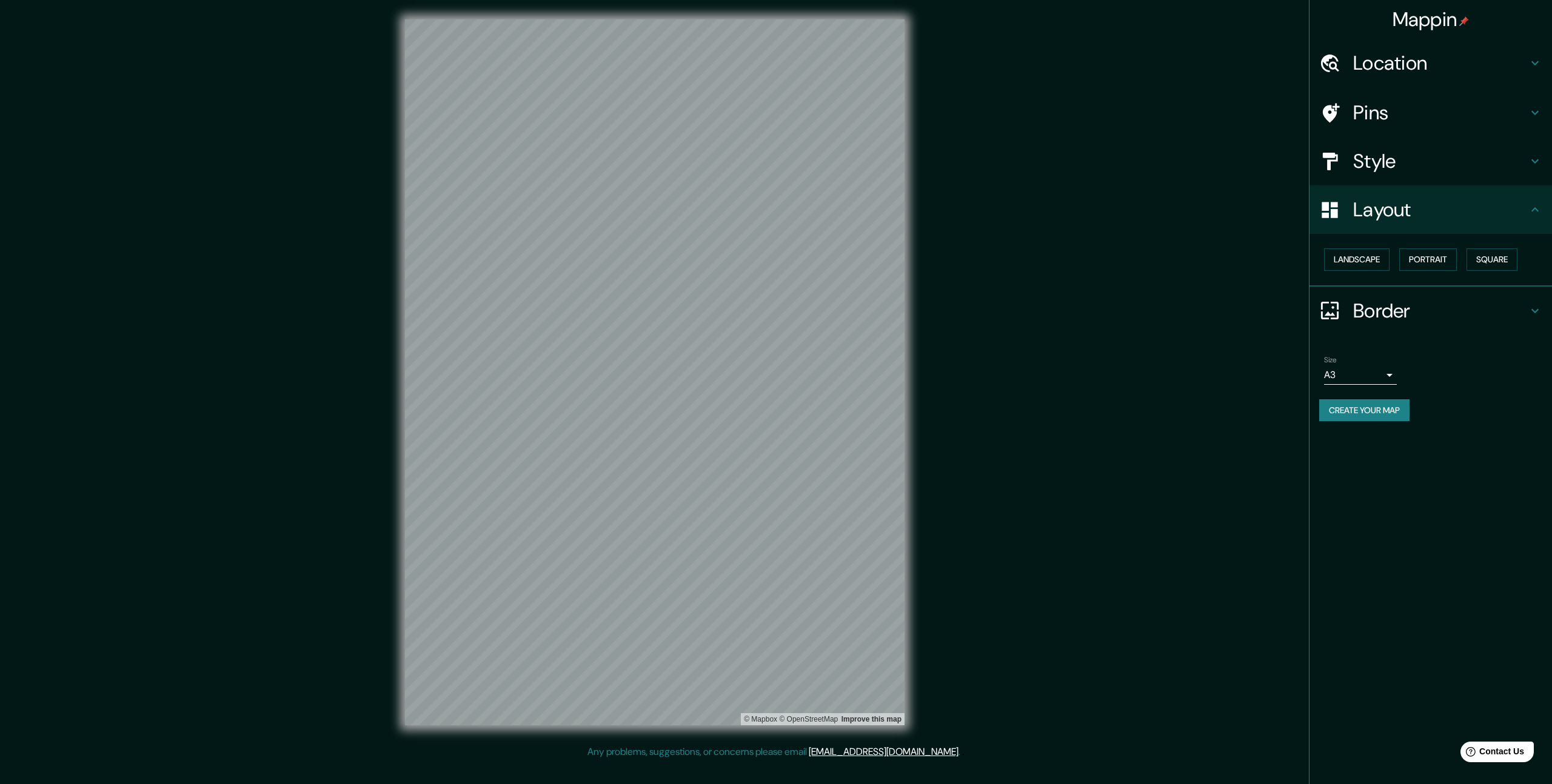
click at [1426, 159] on h4 "Style" at bounding box center [1440, 161] width 174 height 25
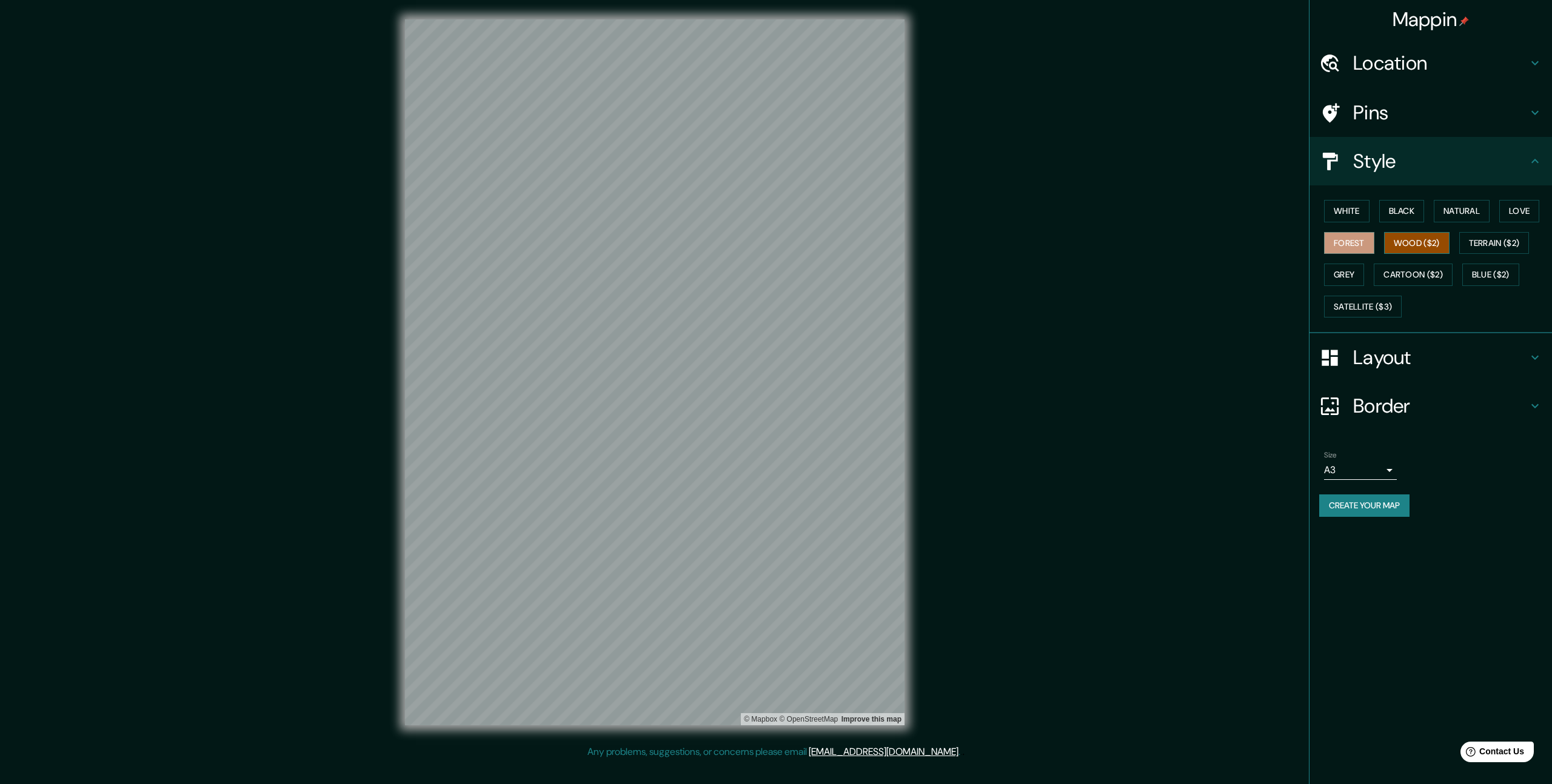
click at [1429, 245] on button "Wood ($2)" at bounding box center [1416, 243] width 66 height 23
click at [1347, 247] on button "Forest" at bounding box center [1349, 243] width 50 height 23
click at [1359, 275] on button "Grey" at bounding box center [1343, 275] width 40 height 23
click at [1353, 246] on button "Forest" at bounding box center [1349, 243] width 50 height 23
click at [1355, 213] on button "White" at bounding box center [1346, 211] width 45 height 23
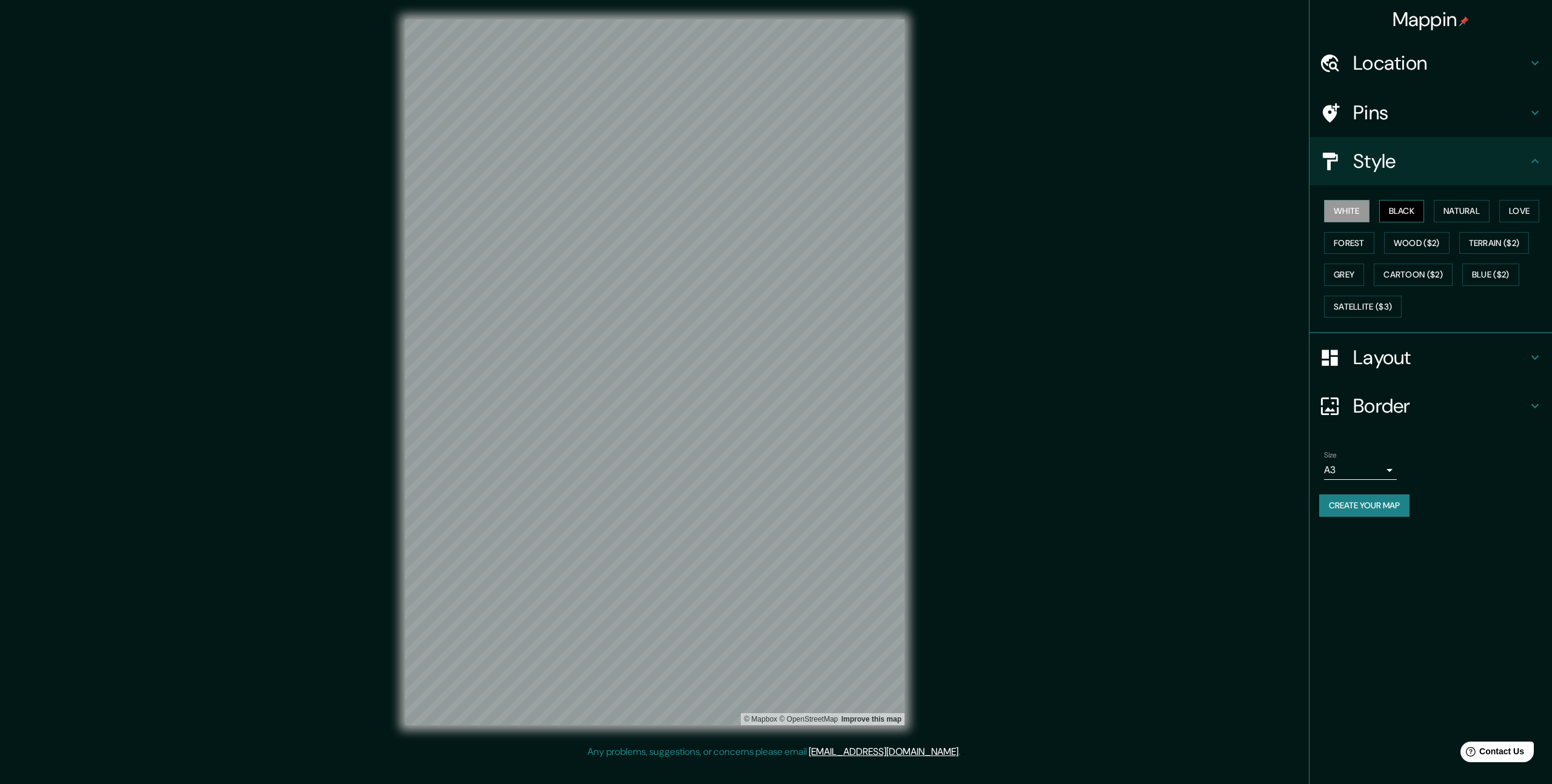
click at [1424, 211] on button "Black" at bounding box center [1402, 211] width 45 height 23
click at [1454, 210] on button "Natural" at bounding box center [1461, 211] width 56 height 23
click at [1480, 413] on h4 "Border" at bounding box center [1440, 406] width 174 height 25
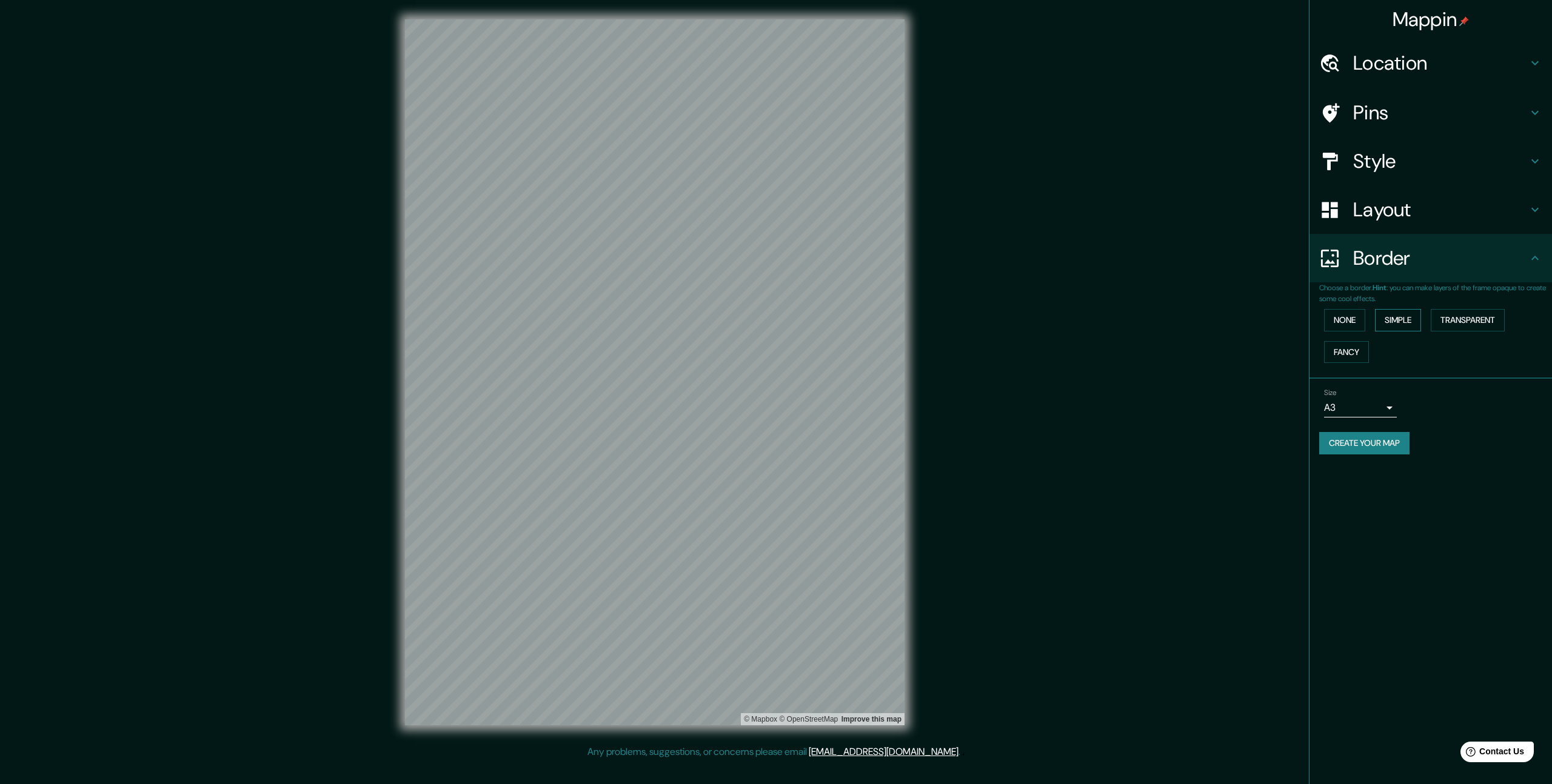
click at [1416, 328] on button "Simple" at bounding box center [1397, 320] width 46 height 23
